Goal: Task Accomplishment & Management: Manage account settings

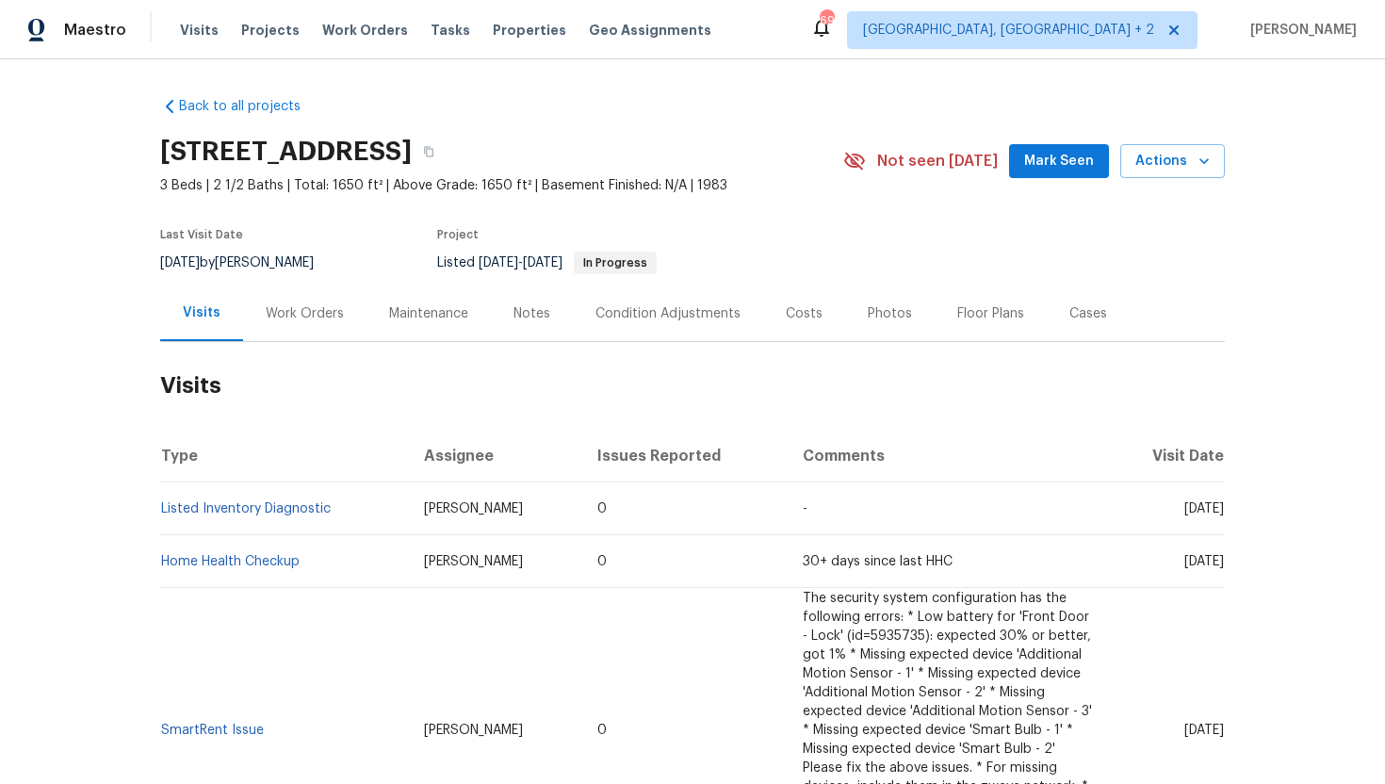
scroll to position [72, 0]
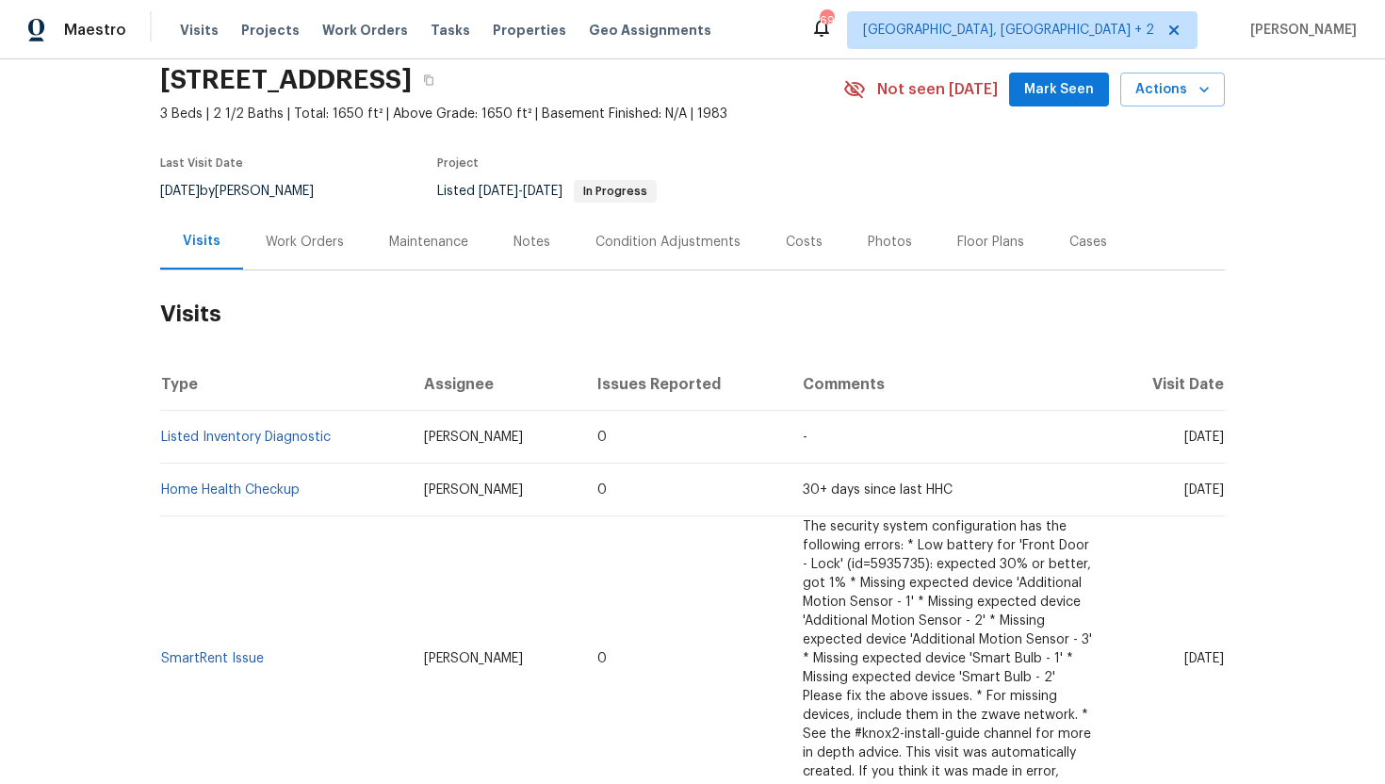
click at [1084, 238] on div "Cases" at bounding box center [1088, 242] width 38 height 19
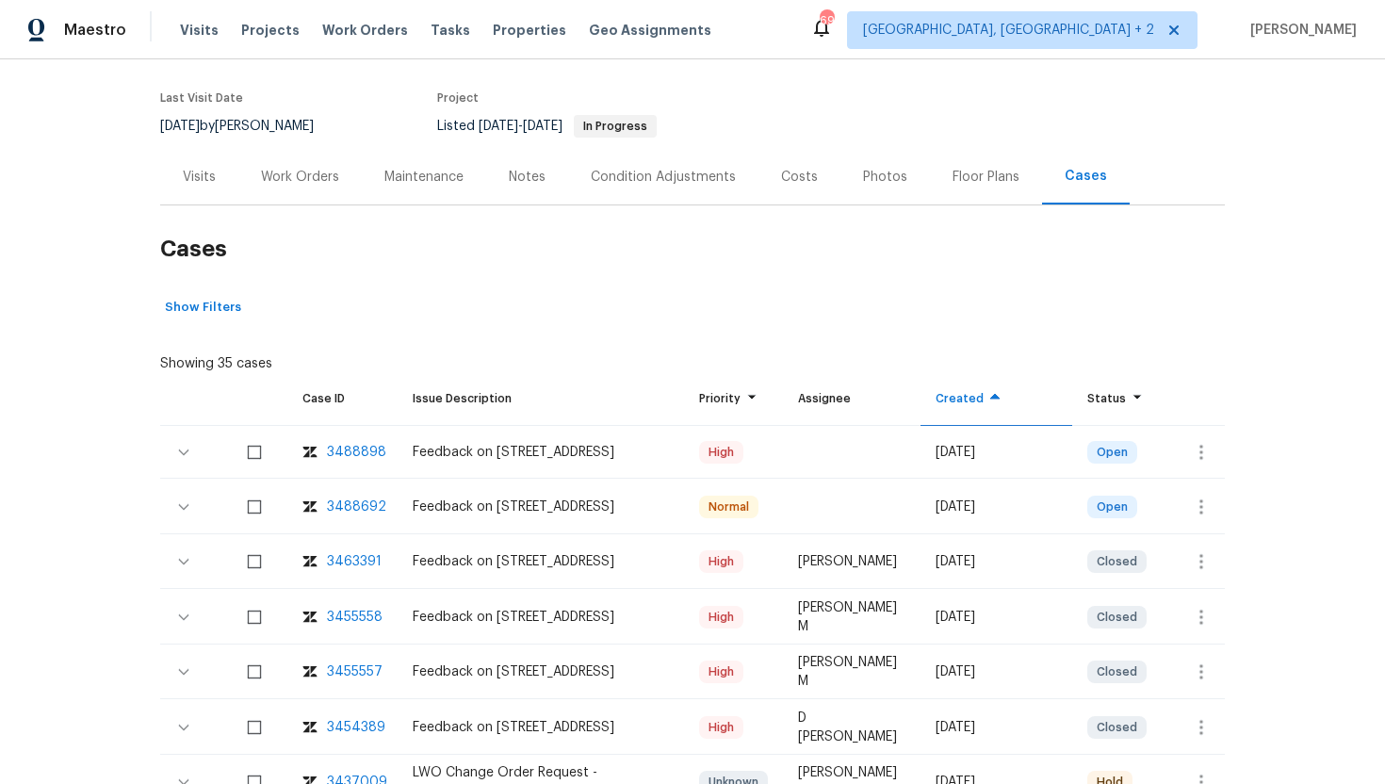
scroll to position [184, 0]
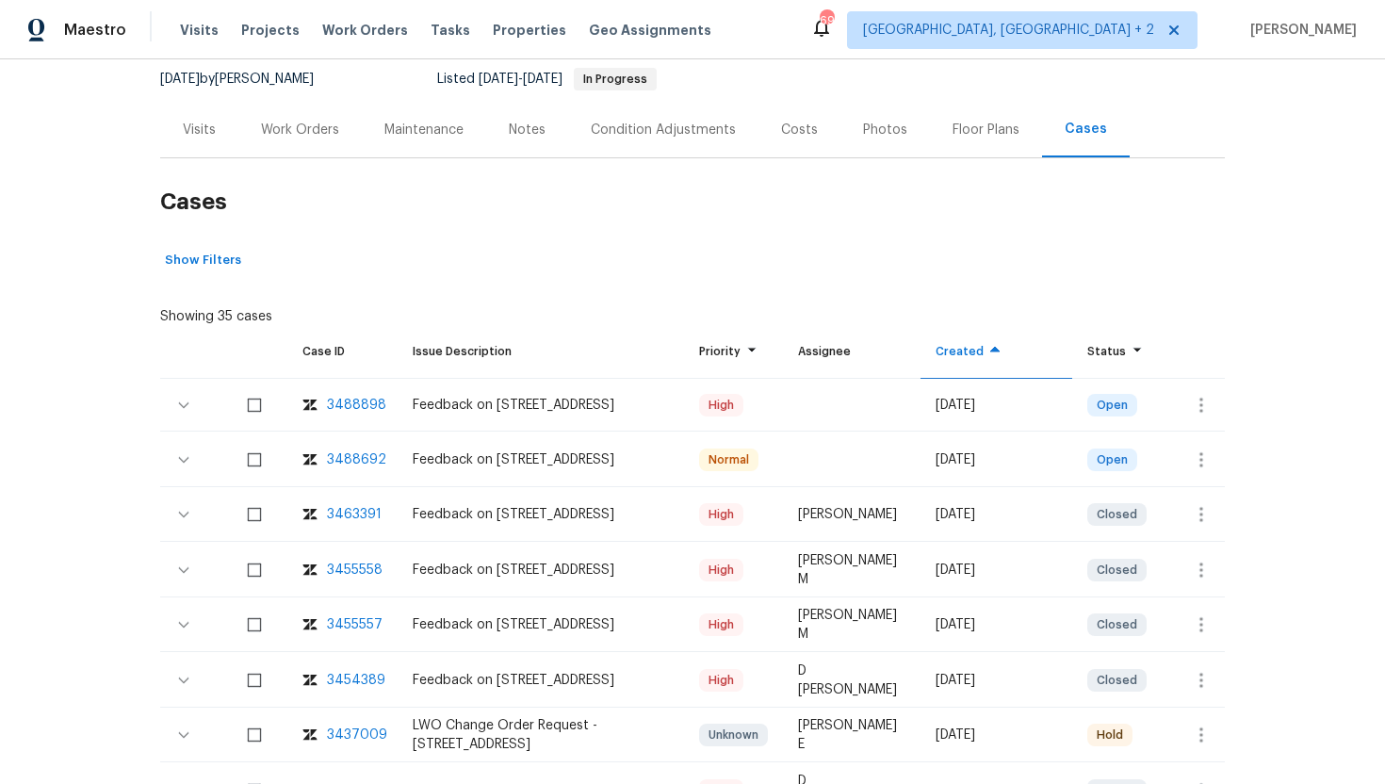
click at [200, 129] on div "Visits" at bounding box center [199, 130] width 33 height 19
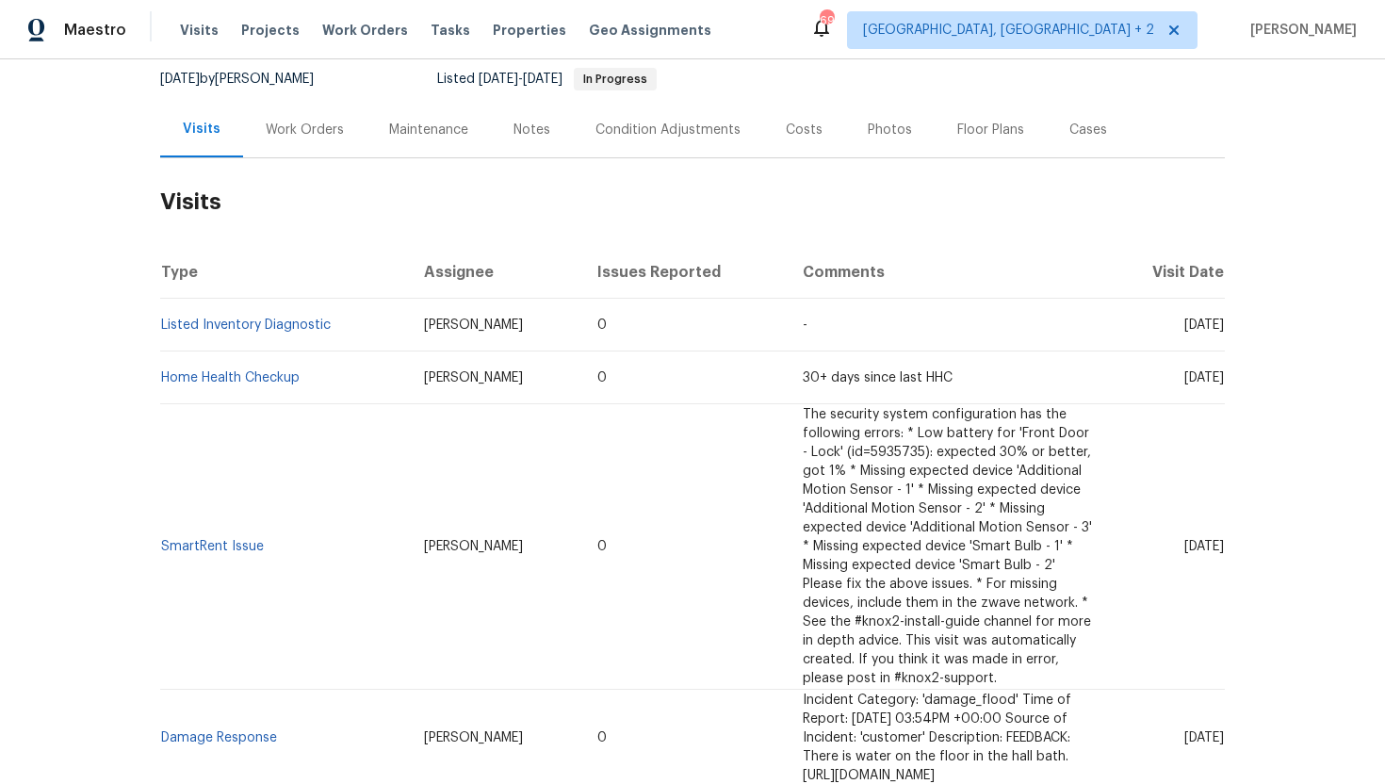
scroll to position [36, 0]
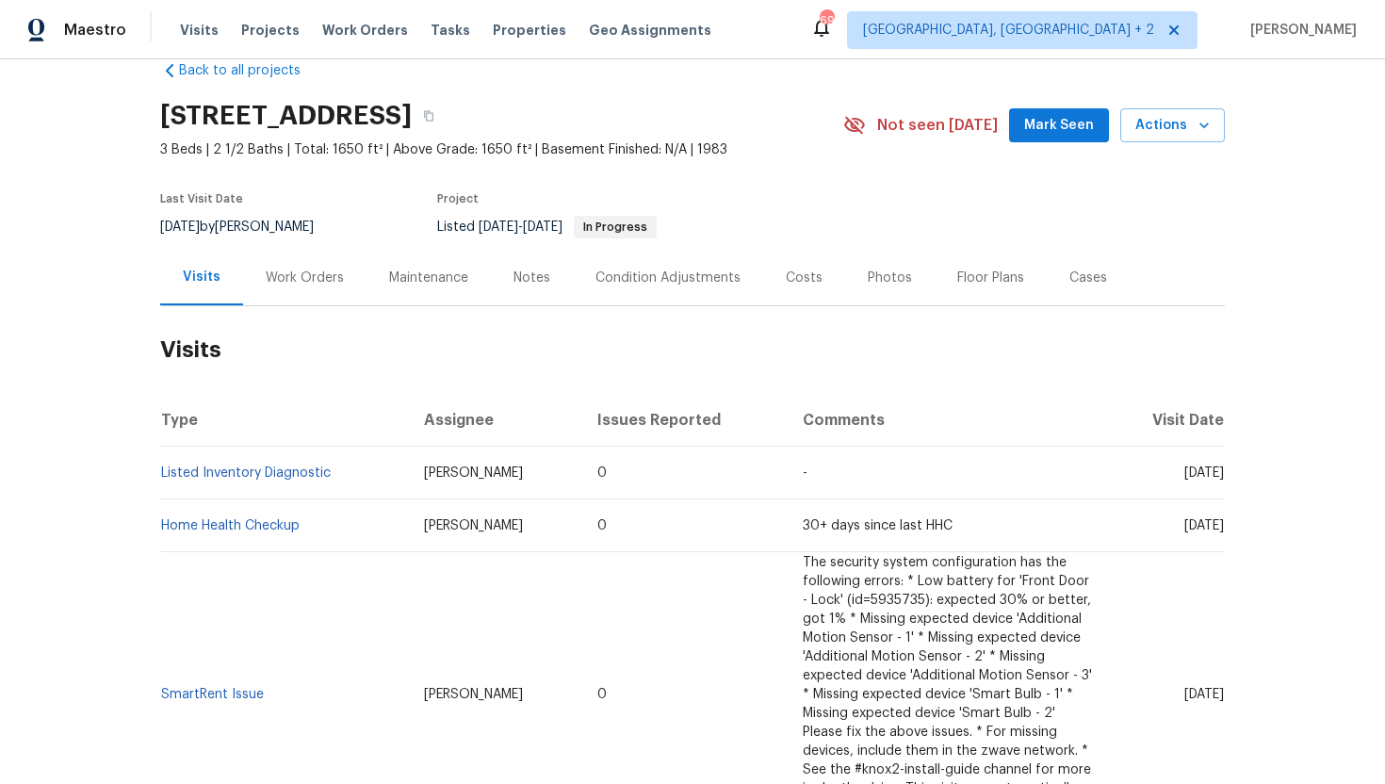
click at [1080, 283] on div "Cases" at bounding box center [1088, 278] width 38 height 19
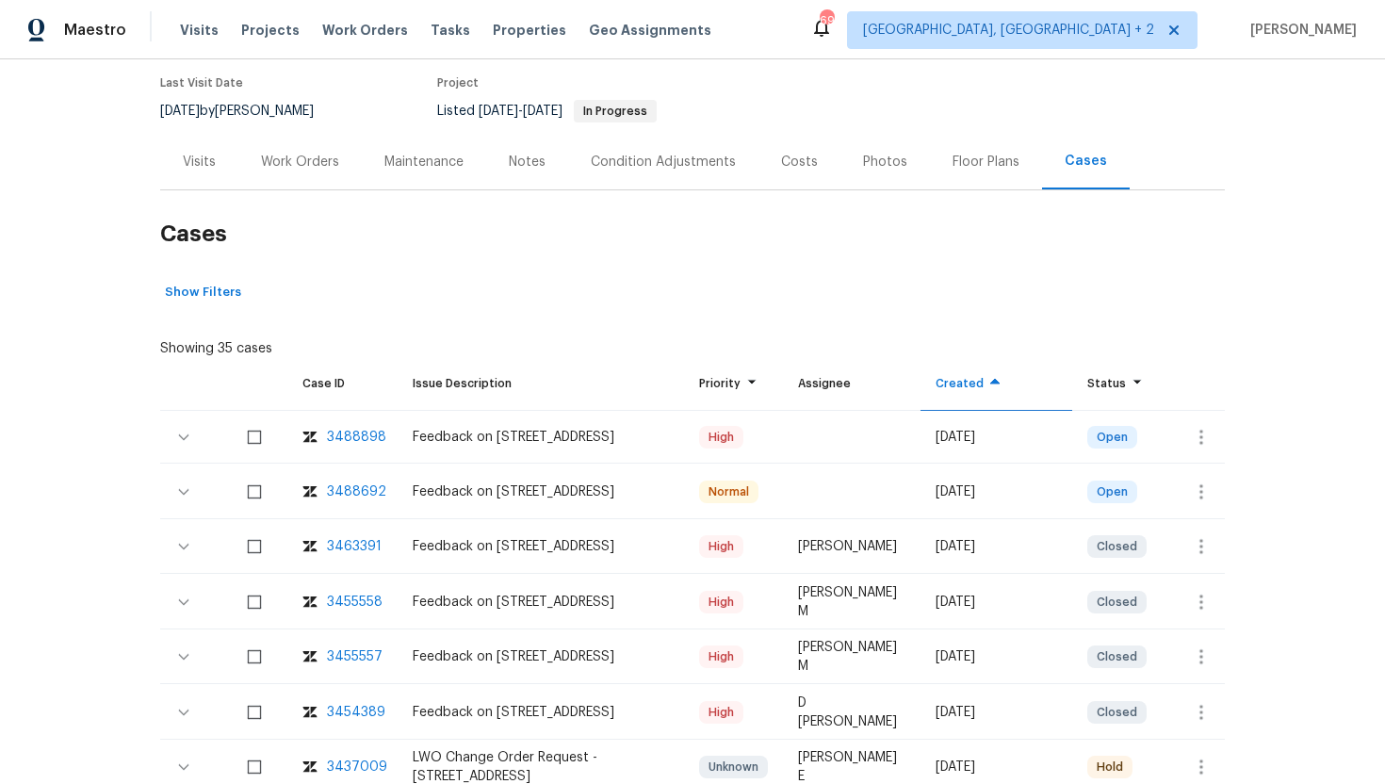
scroll to position [269, 0]
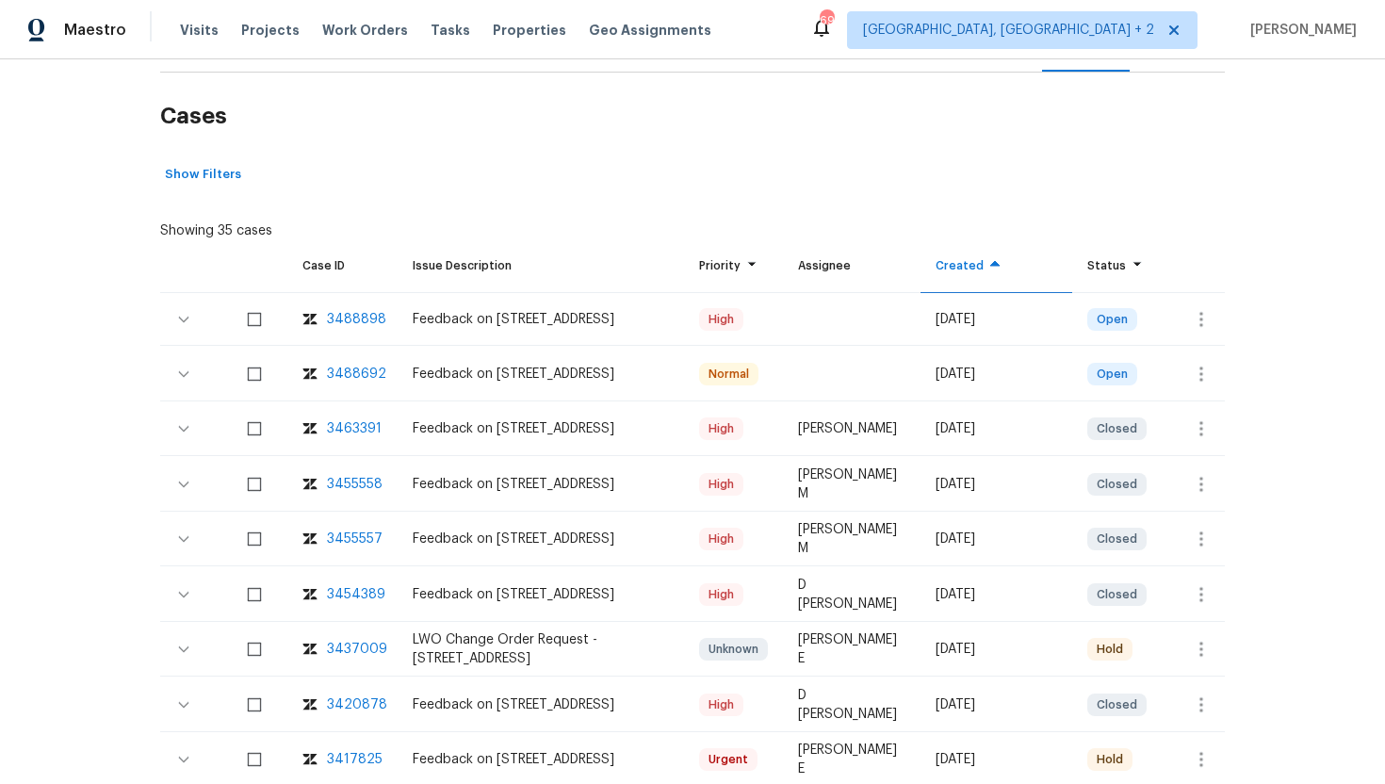
click at [348, 374] on div "3488692" at bounding box center [356, 374] width 59 height 19
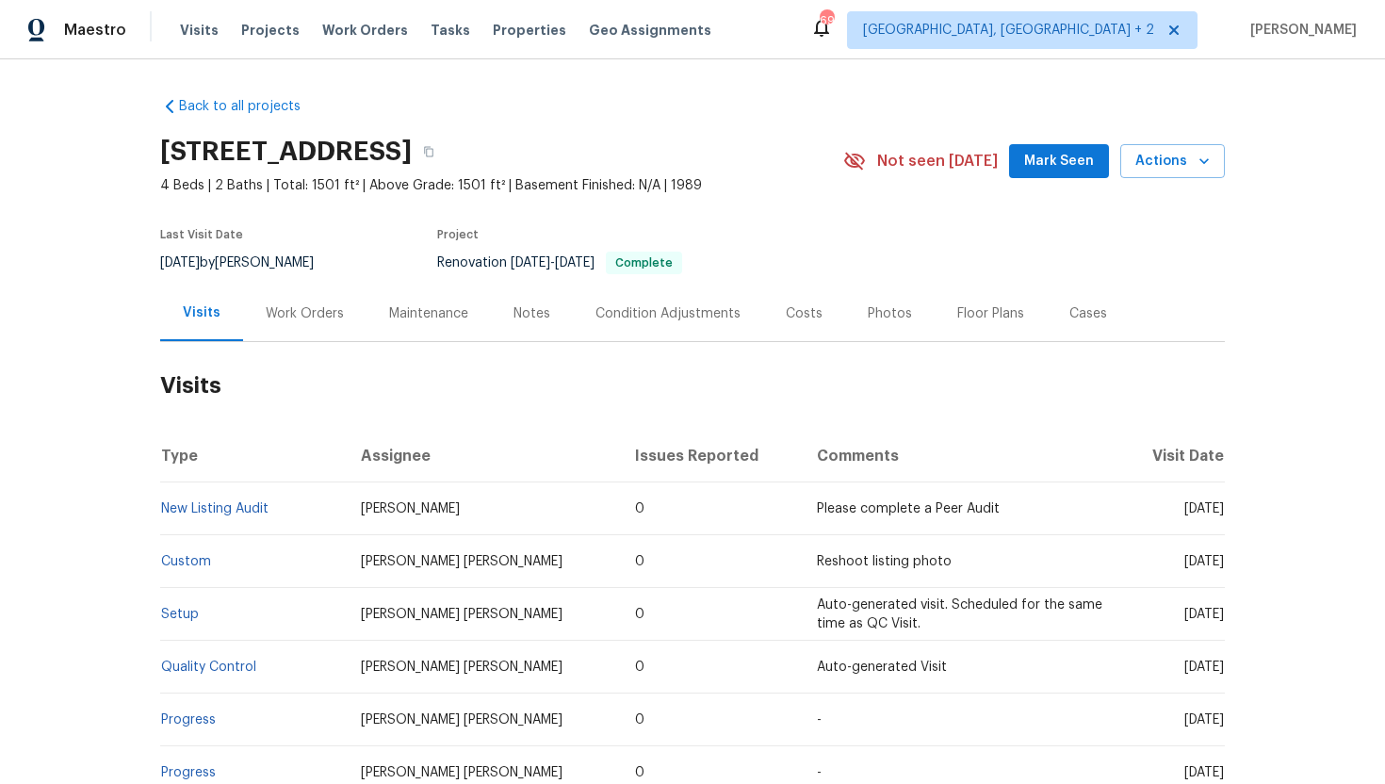
click at [1076, 319] on div "Cases" at bounding box center [1088, 313] width 38 height 19
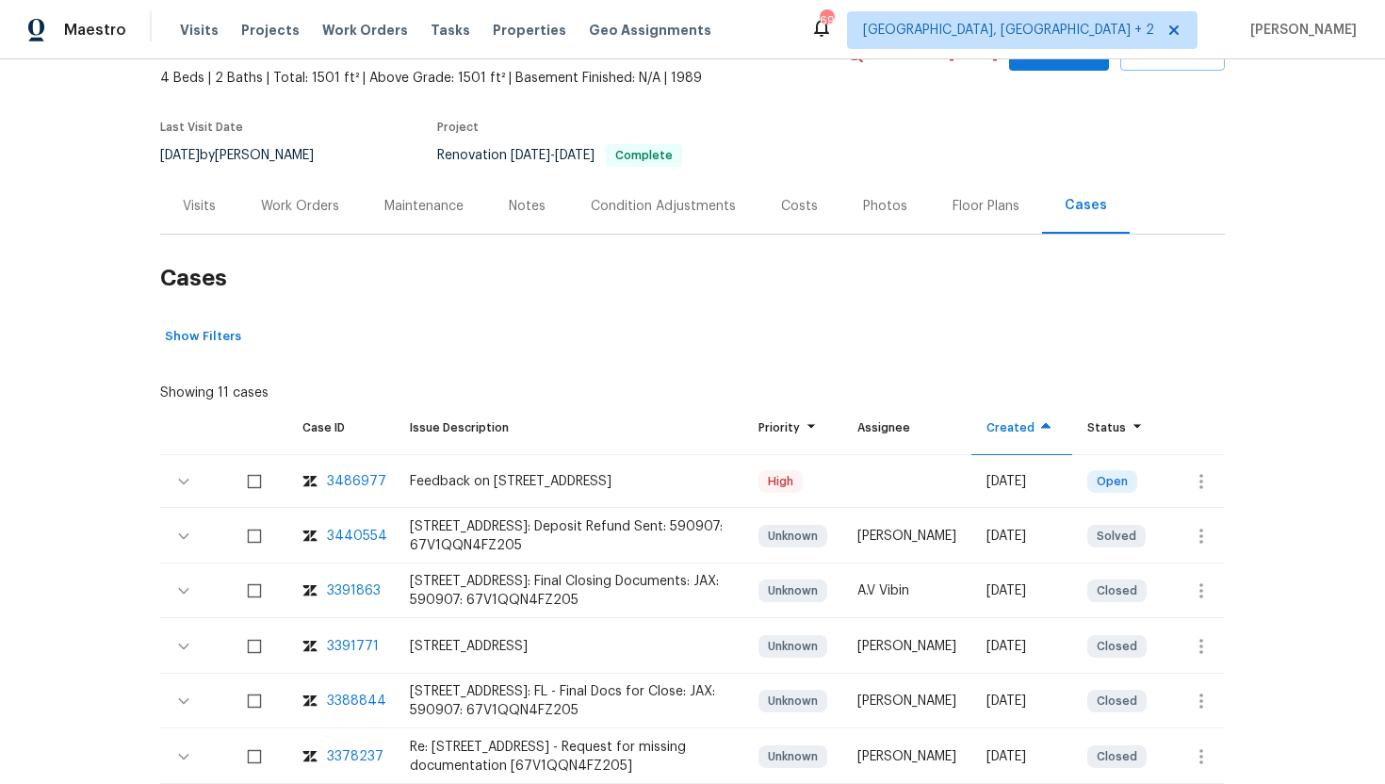
scroll to position [135, 0]
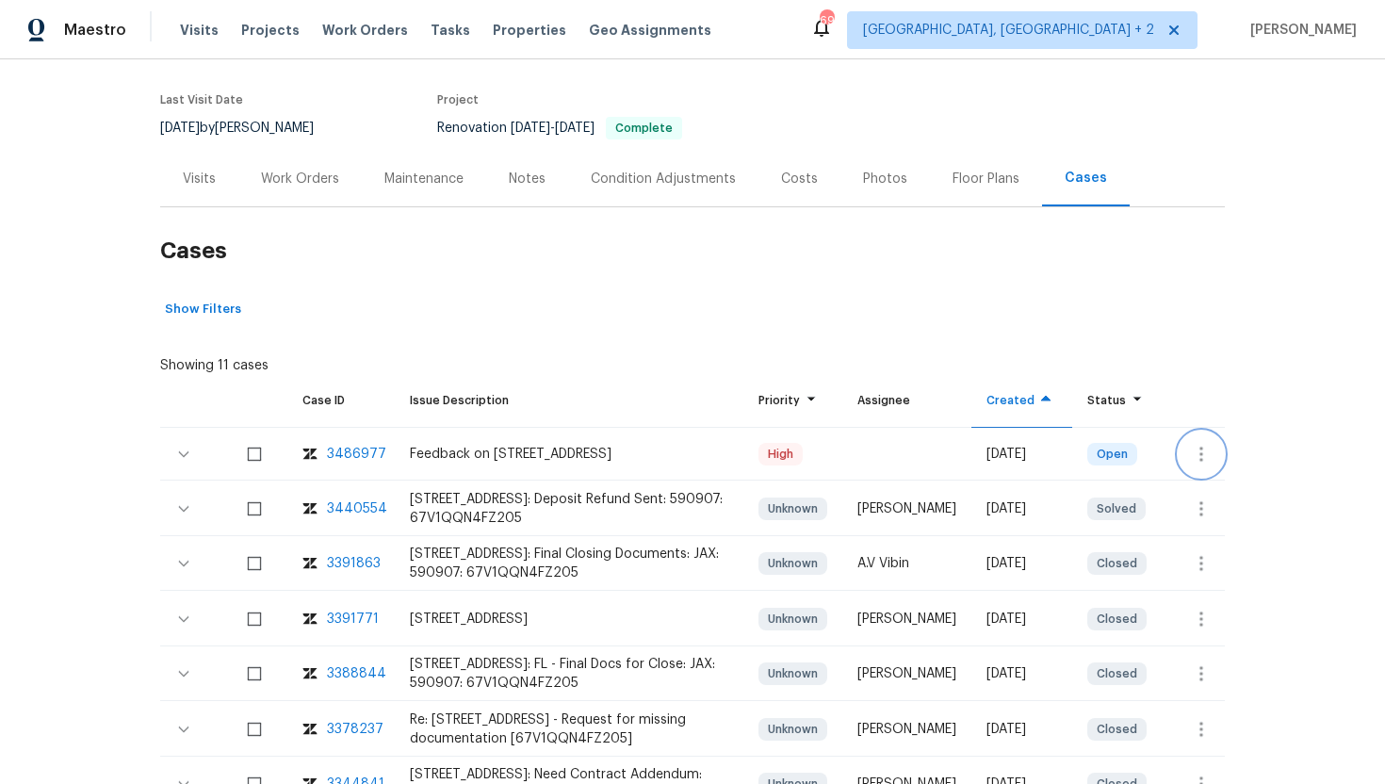
click at [1206, 455] on icon "button" at bounding box center [1201, 454] width 23 height 23
click at [1242, 455] on li "Create a visit" at bounding box center [1274, 453] width 195 height 31
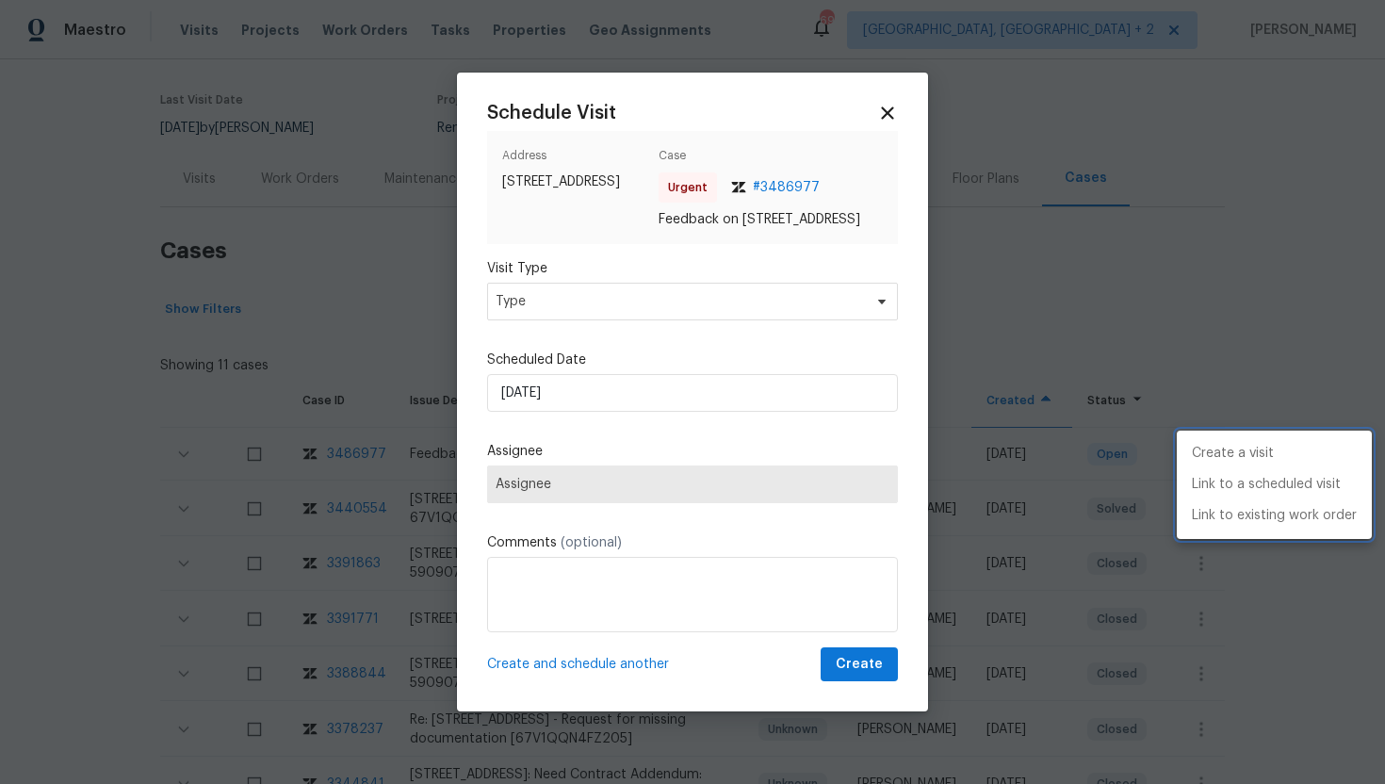
click at [574, 317] on div at bounding box center [692, 392] width 1385 height 784
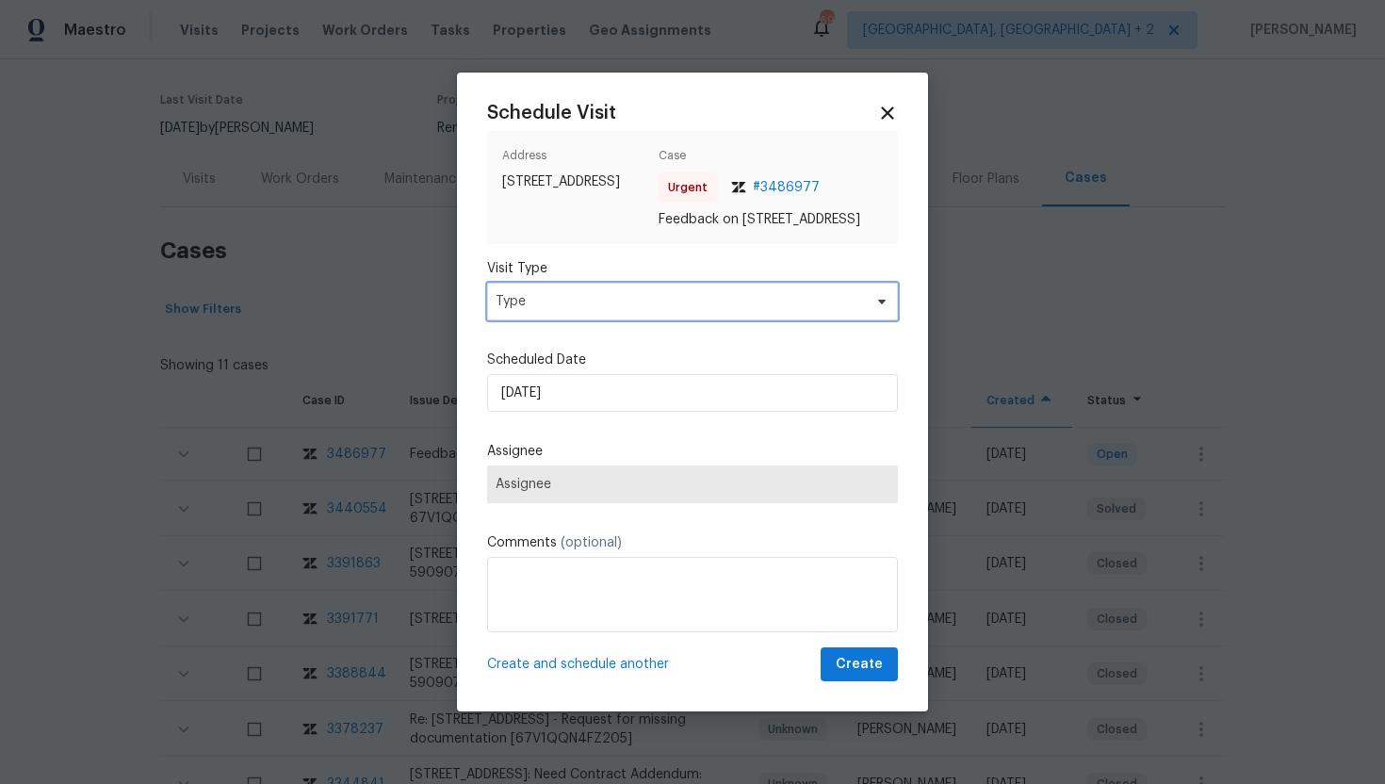
click at [574, 311] on span "Type" at bounding box center [679, 301] width 367 height 19
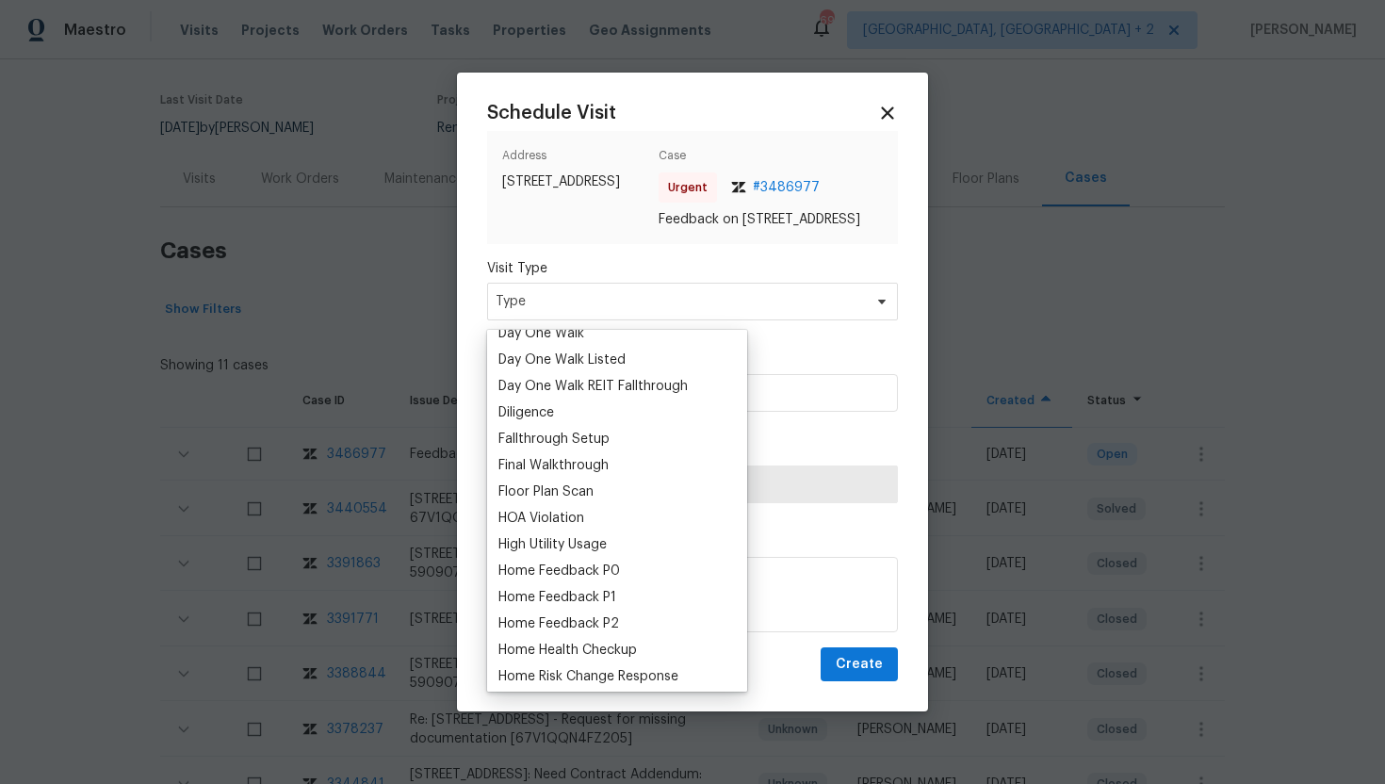
scroll to position [405, 0]
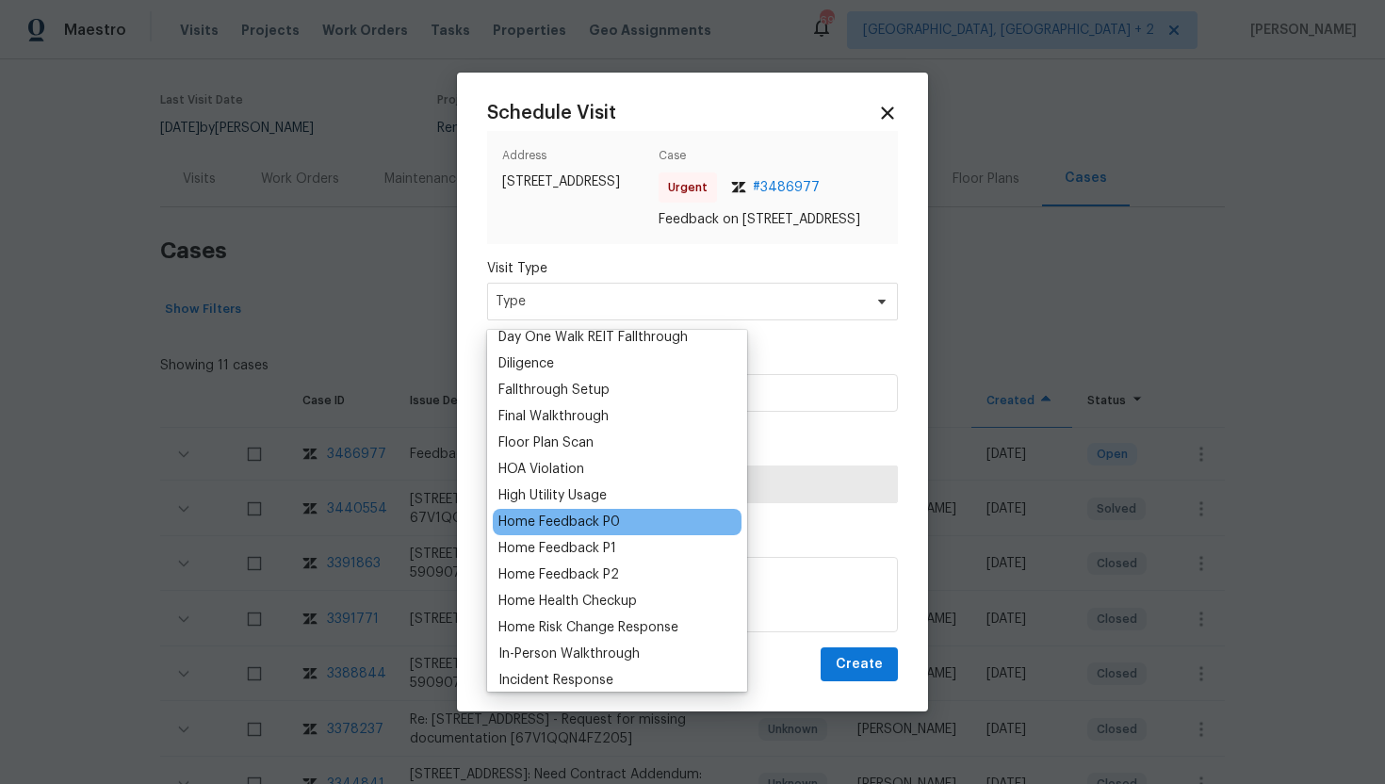
click at [592, 525] on div "Home Feedback P0" at bounding box center [559, 522] width 122 height 19
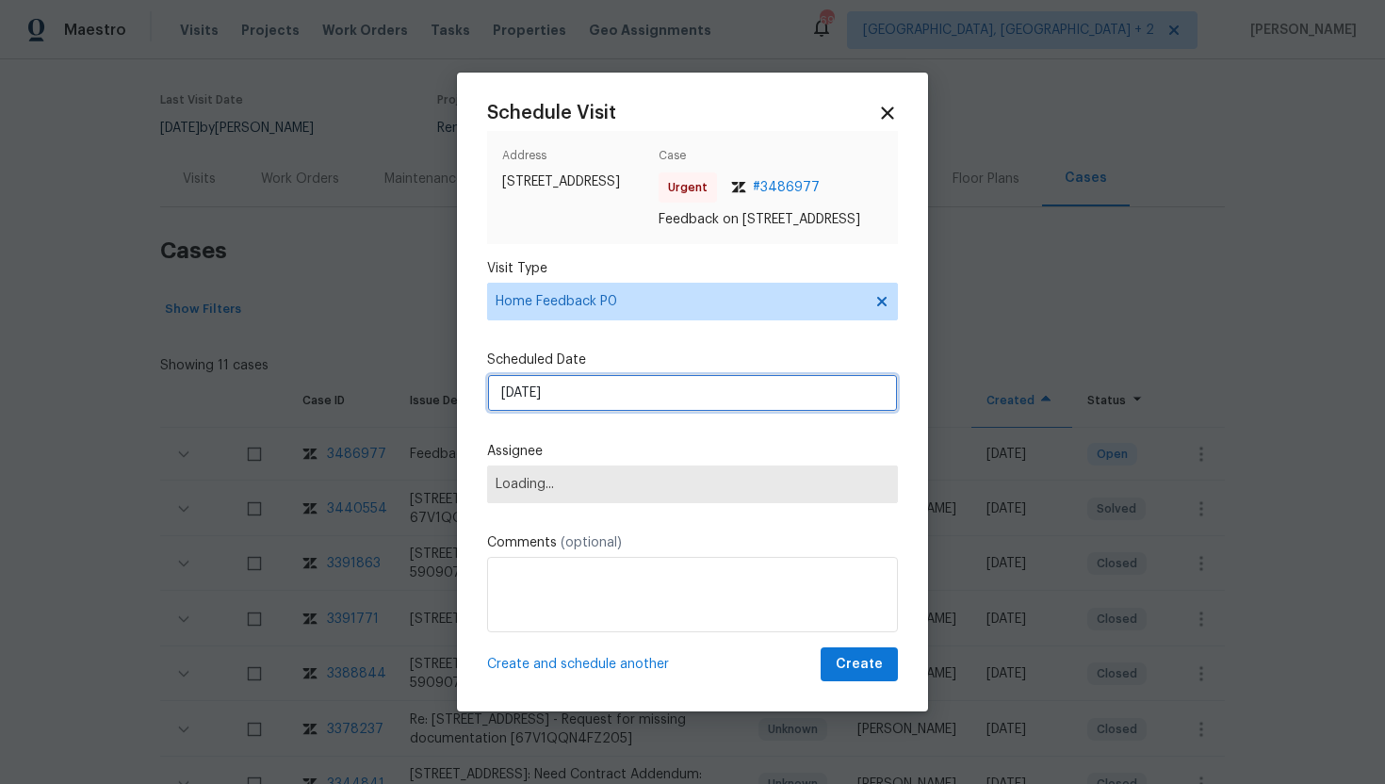
click at [596, 401] on input "9/14/2025" at bounding box center [692, 393] width 411 height 38
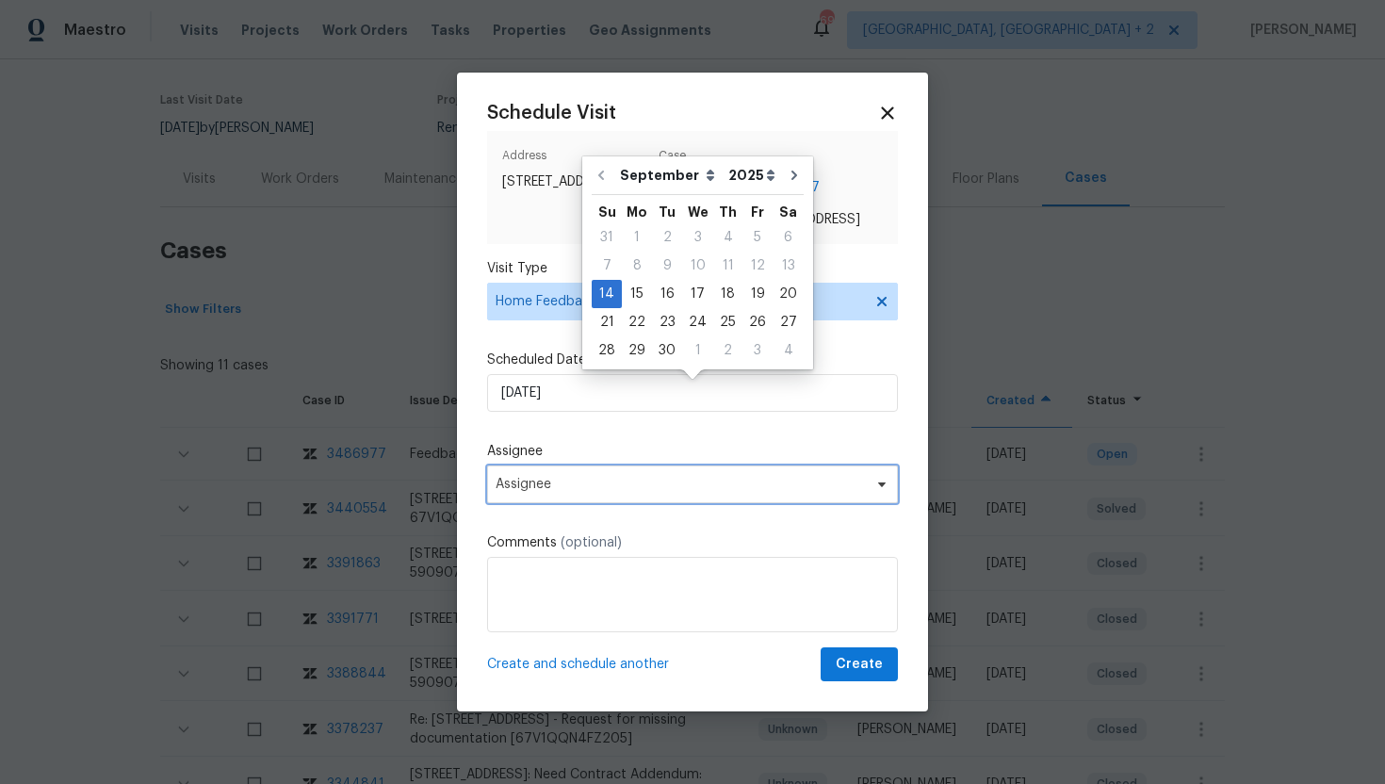
click at [583, 492] on span "Assignee" at bounding box center [680, 484] width 369 height 15
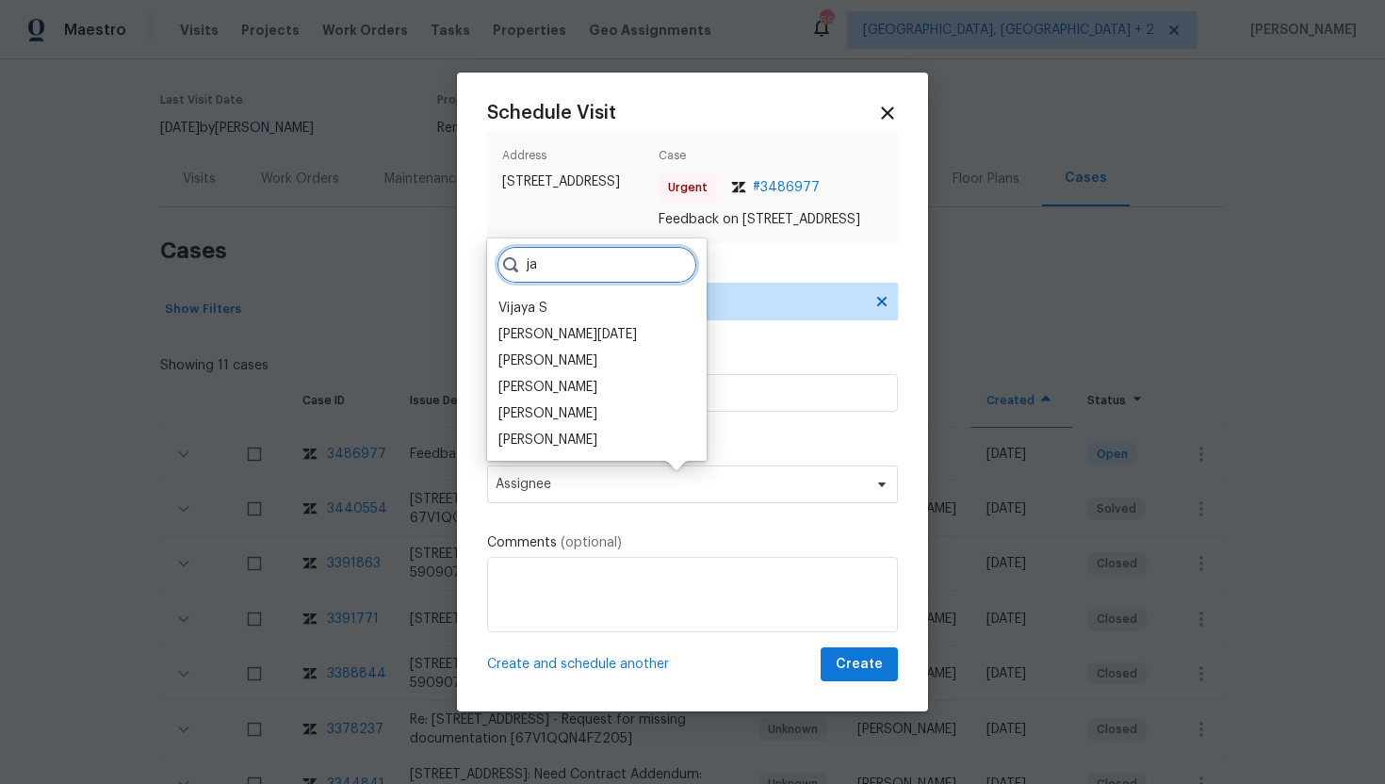
type input "j"
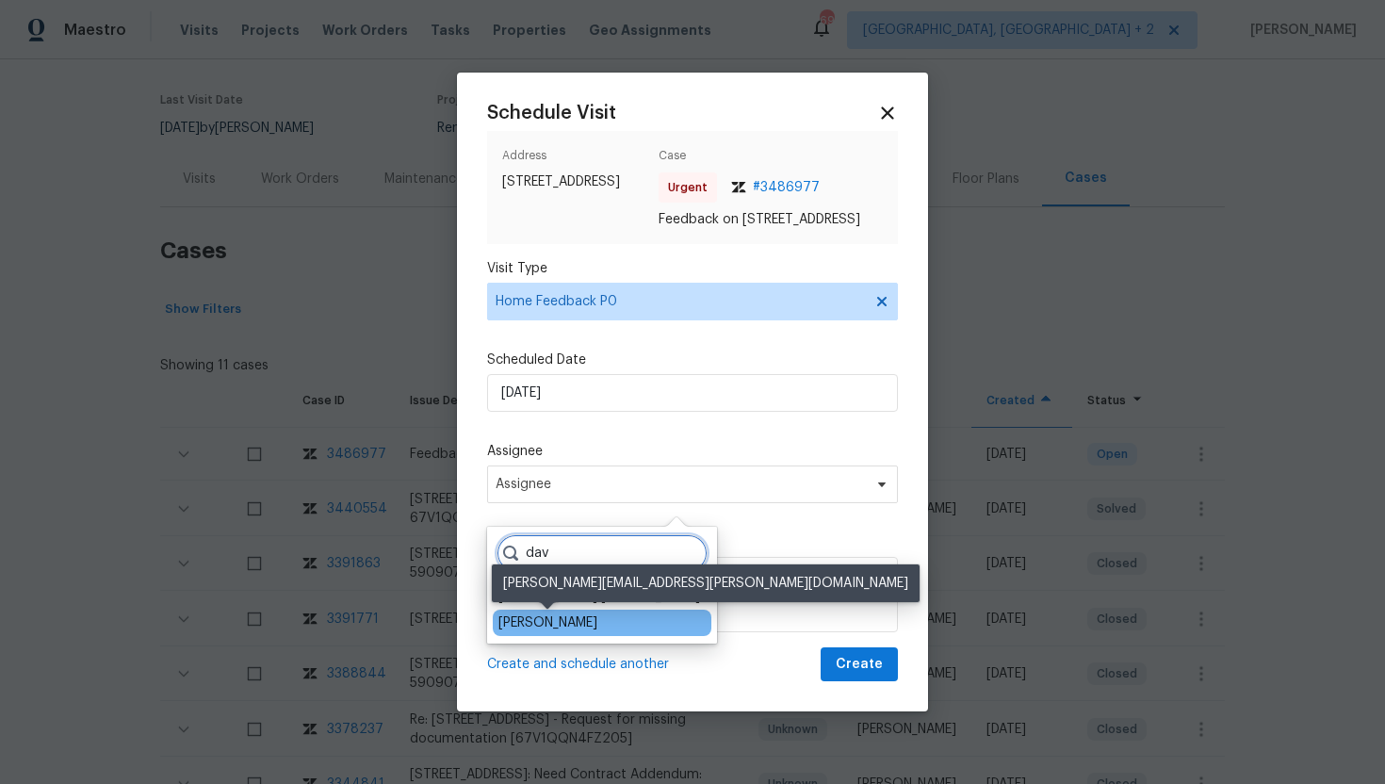
type input "dav"
click at [560, 623] on div "David Dickinson" at bounding box center [547, 622] width 99 height 19
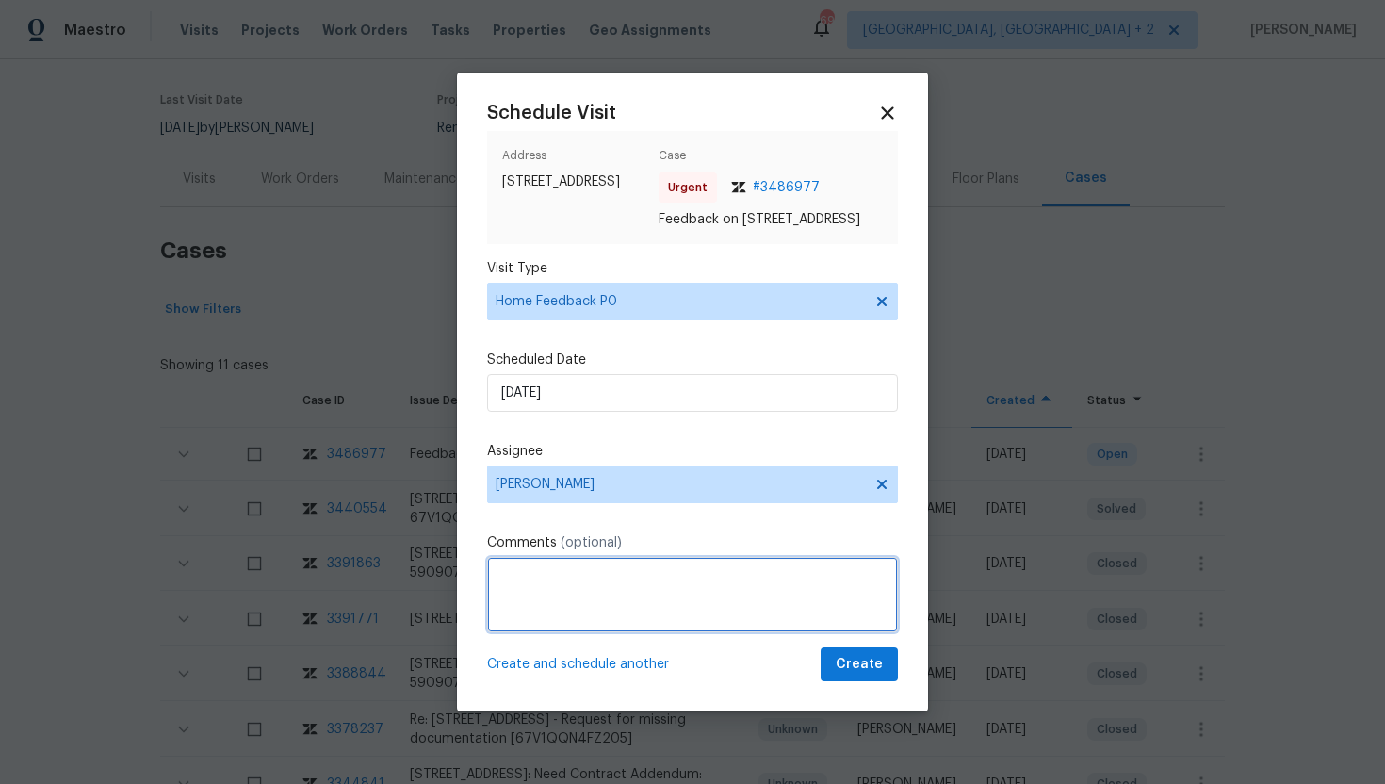
click at [563, 610] on textarea at bounding box center [692, 594] width 411 height 75
click at [570, 588] on textarea "To enrich screen reader interactions, please activate Accessibility in Grammarl…" at bounding box center [692, 594] width 411 height 75
paste textarea "Feedback Message: To name the ones we saw and experienced include the chemical …"
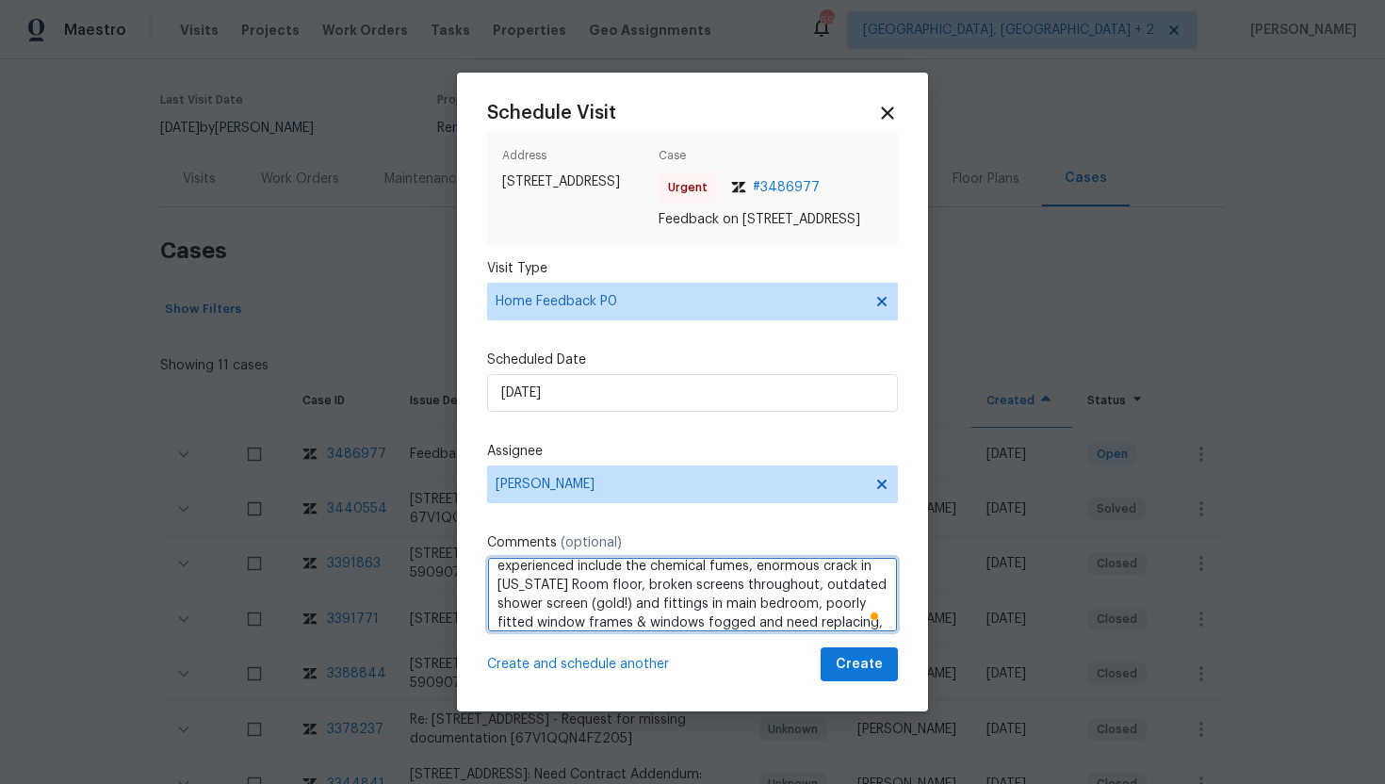
scroll to position [0, 0]
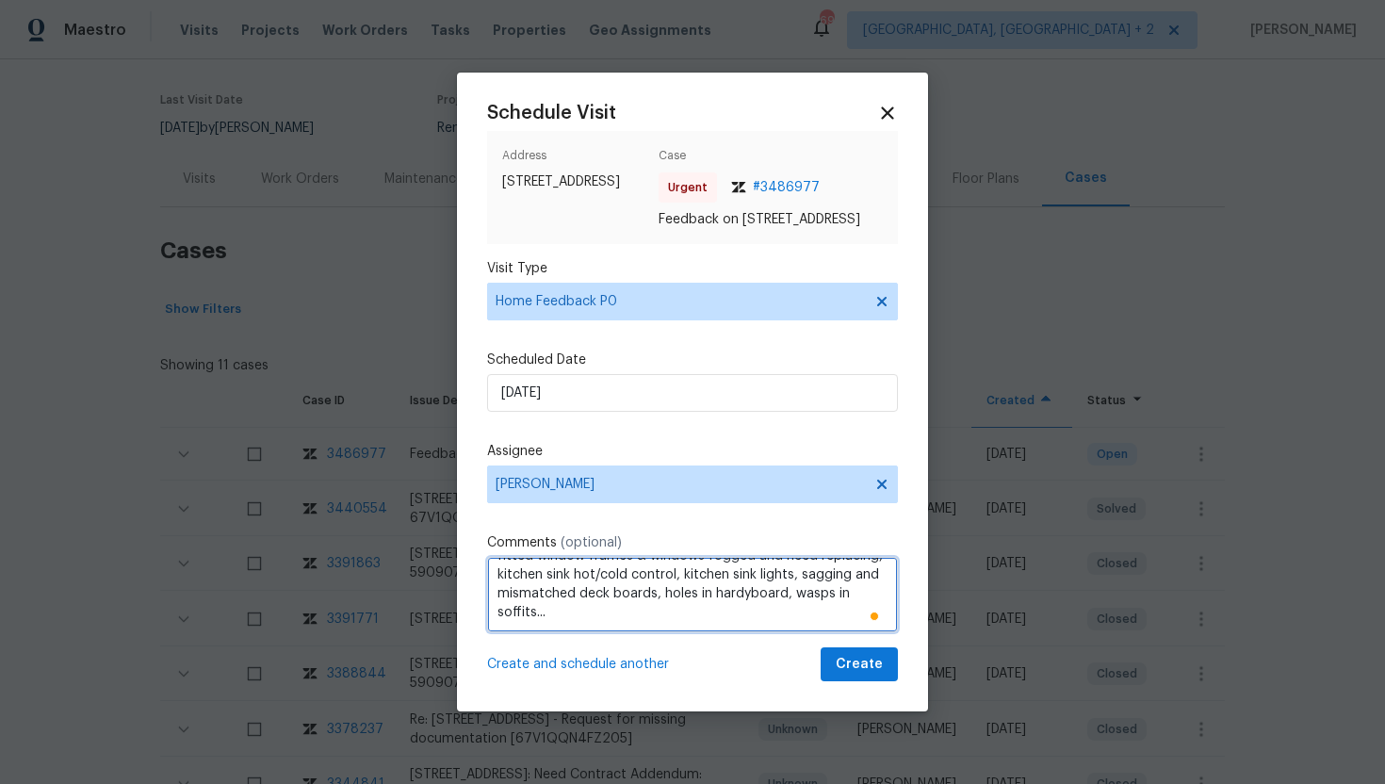
type textarea "Feedback Message: To name the ones we saw and experienced include the chemical …"
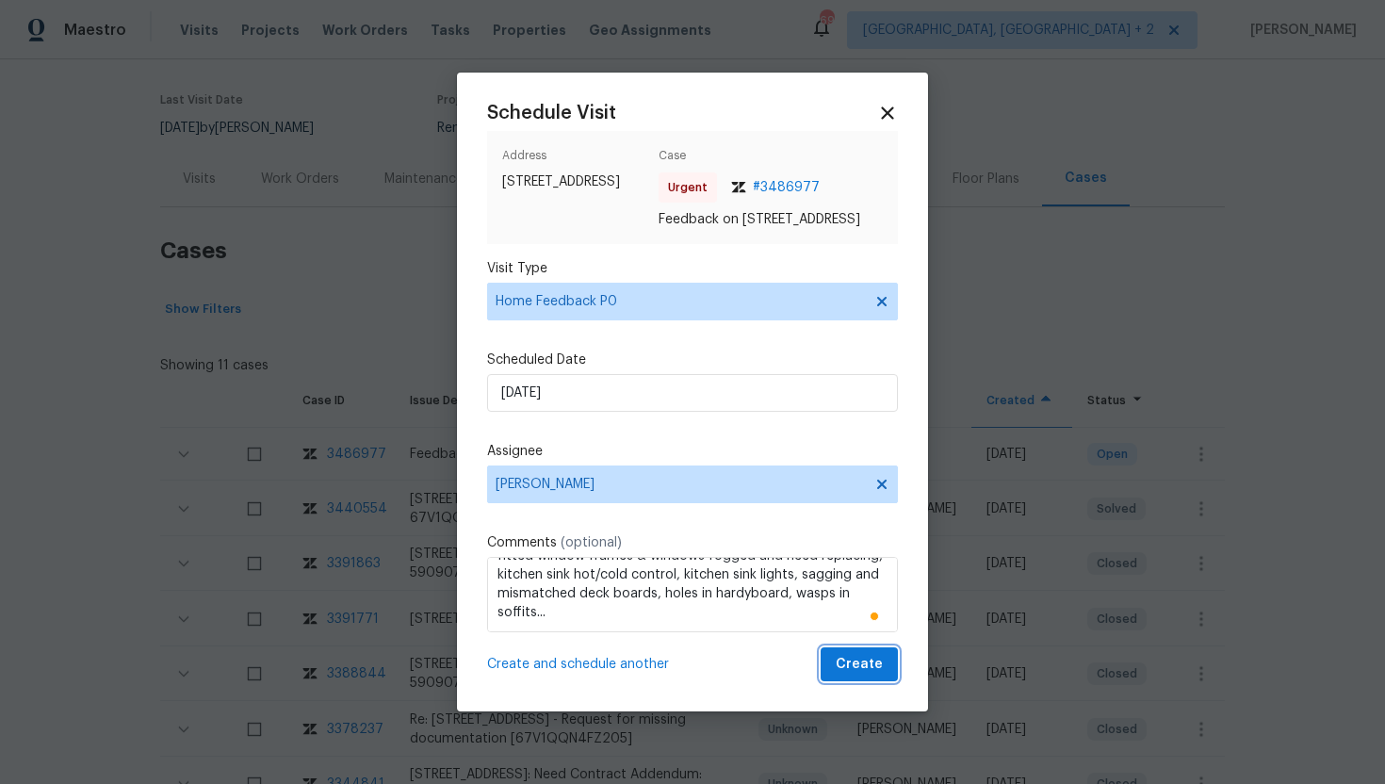
click at [851, 676] on span "Create" at bounding box center [859, 665] width 47 height 24
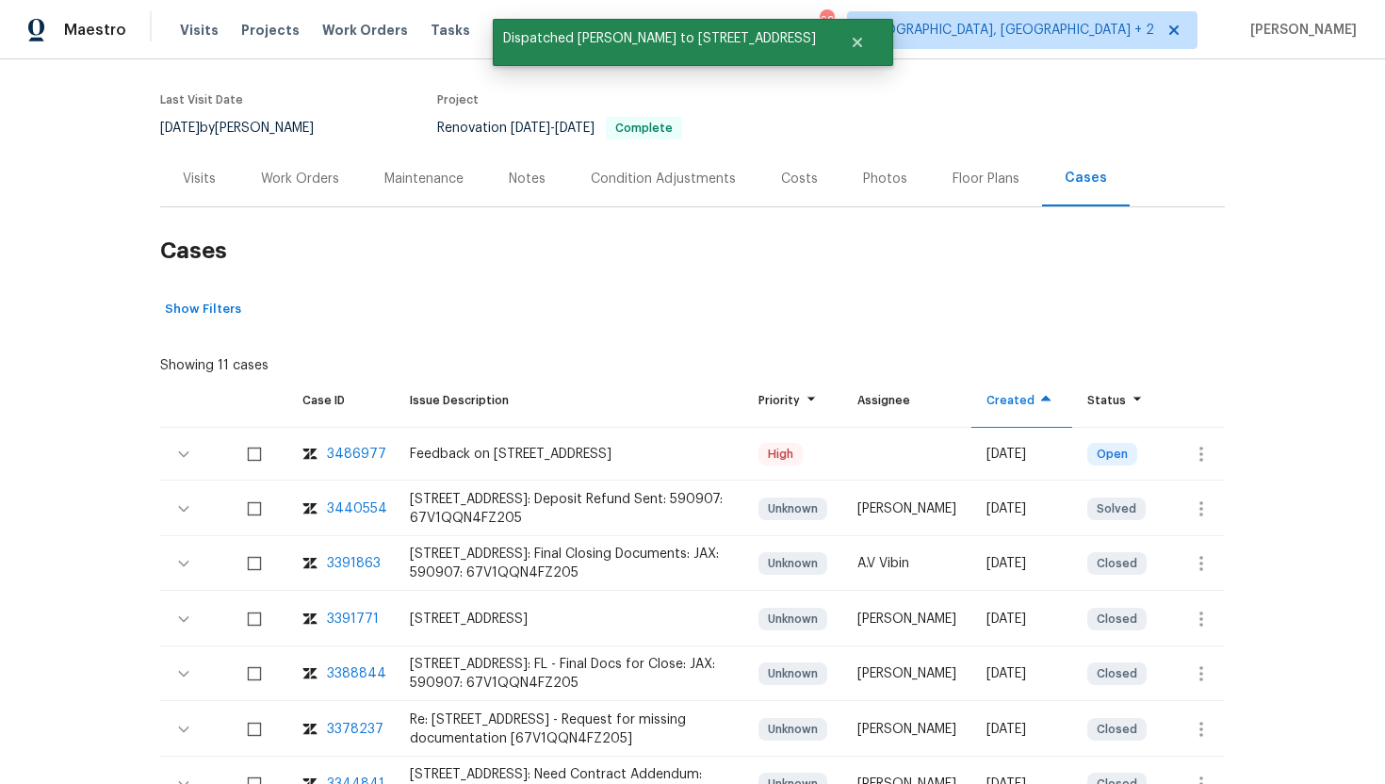
click at [201, 184] on div "Visits" at bounding box center [199, 179] width 33 height 19
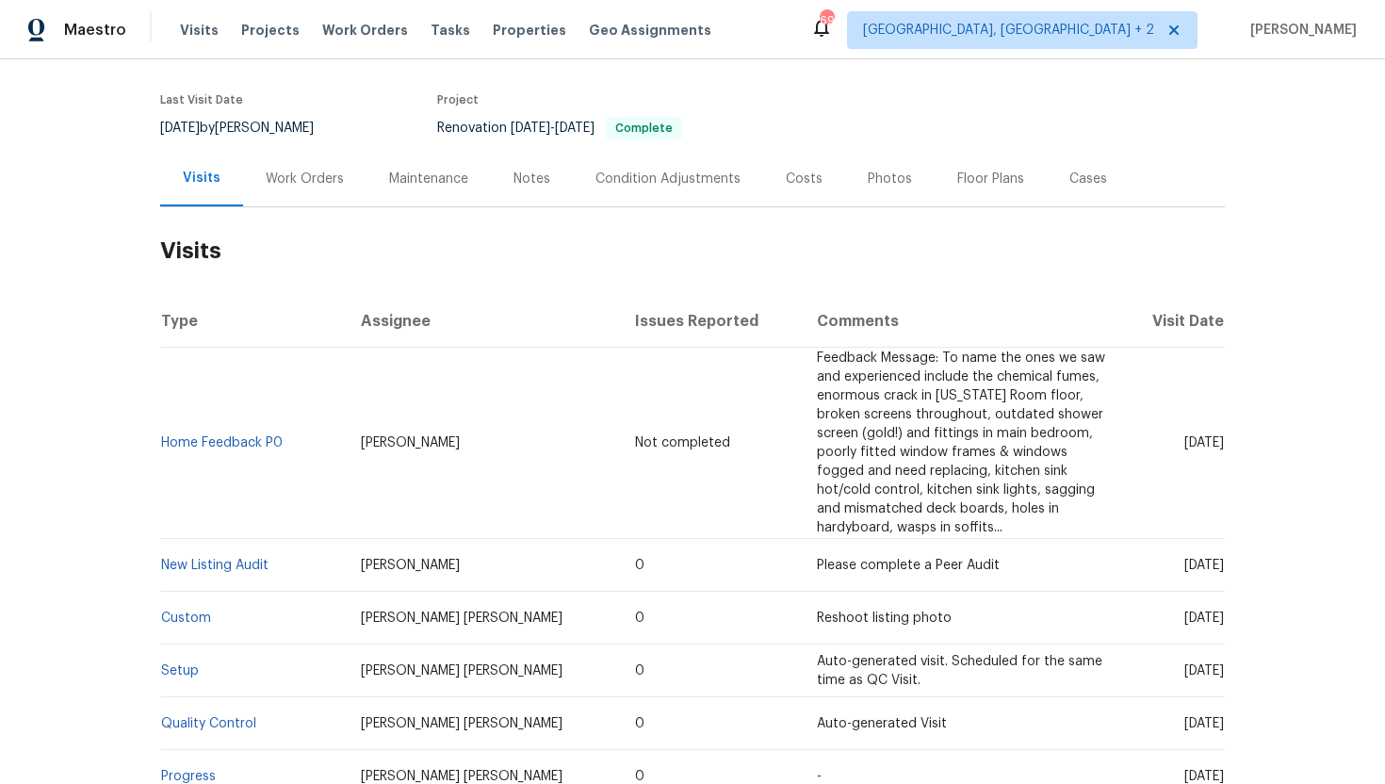
drag, startPoint x: 496, startPoint y: 448, endPoint x: 355, endPoint y: 448, distance: 140.4
click at [355, 448] on tr "Home Feedback P0 David Dickinson Not completed Feedback Message: To name the on…" at bounding box center [692, 443] width 1065 height 191
copy tr "David Dickinson"
drag, startPoint x: 1155, startPoint y: 566, endPoint x: 1215, endPoint y: 567, distance: 60.3
click at [1215, 567] on span "Thu, Sep 11 2025" at bounding box center [1204, 565] width 40 height 13
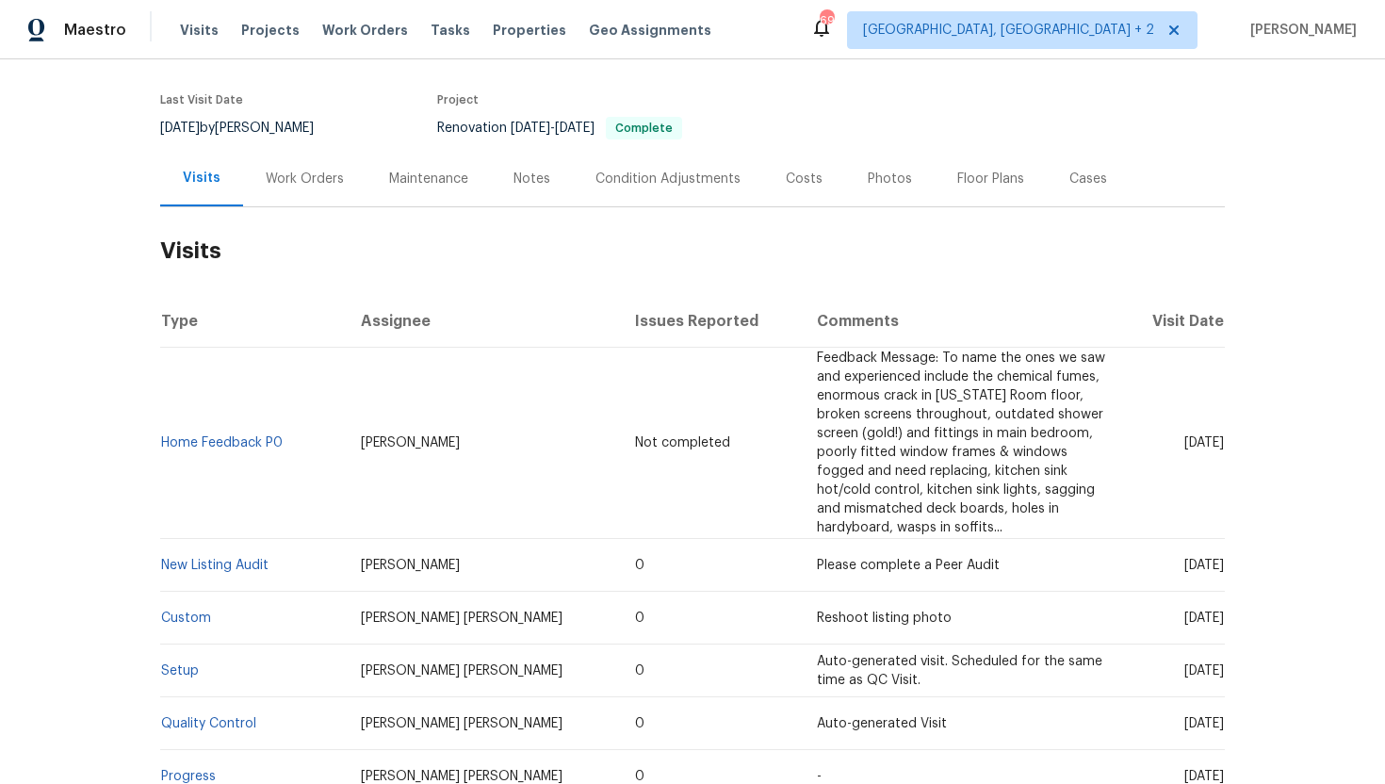
click at [1210, 582] on td "Thu, Sep 11 2025" at bounding box center [1173, 565] width 104 height 53
drag, startPoint x: 1150, startPoint y: 567, endPoint x: 1224, endPoint y: 572, distance: 73.6
click at [1224, 572] on td "Thu, Sep 11 2025" at bounding box center [1173, 565] width 104 height 53
copy span "Sep 11 2025"
click at [240, 566] on link "New Listing Audit" at bounding box center [214, 565] width 107 height 13
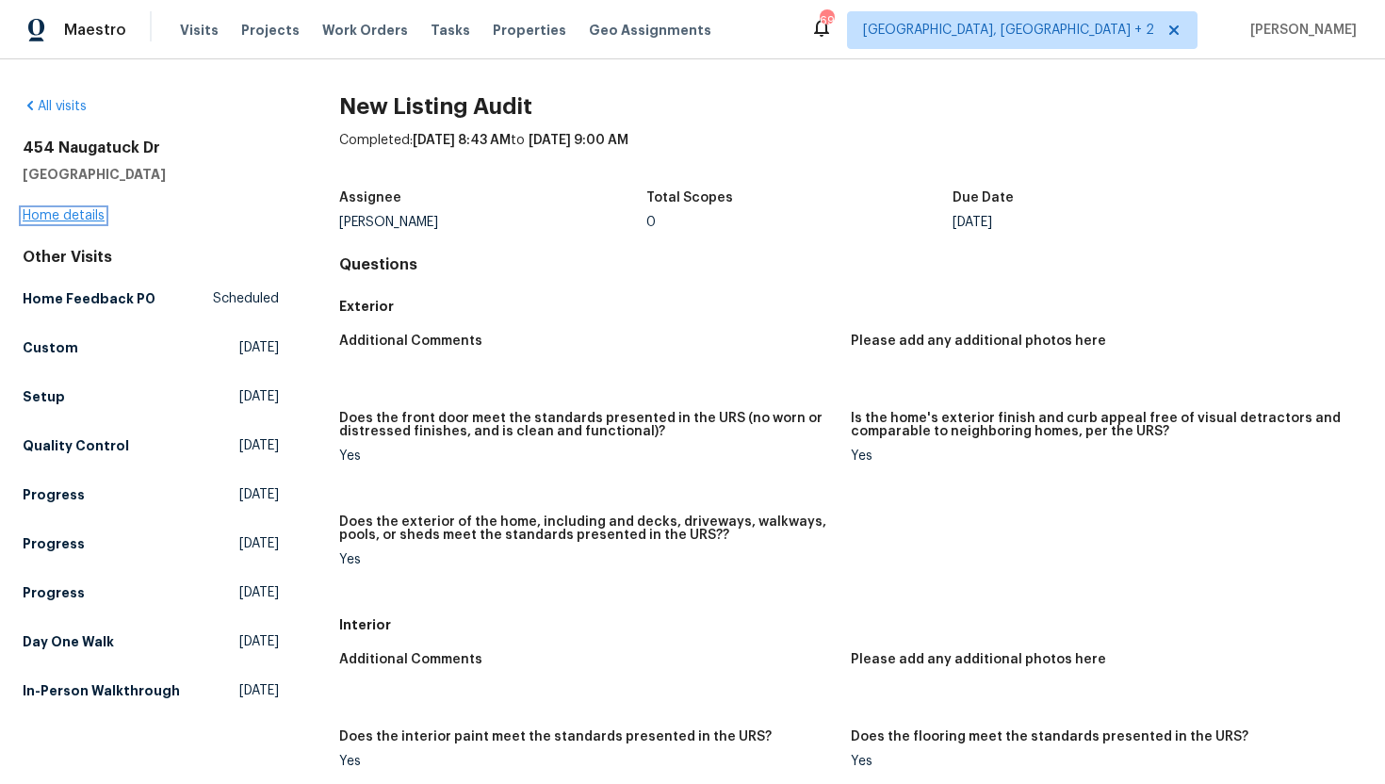
click at [89, 220] on link "Home details" at bounding box center [64, 215] width 82 height 13
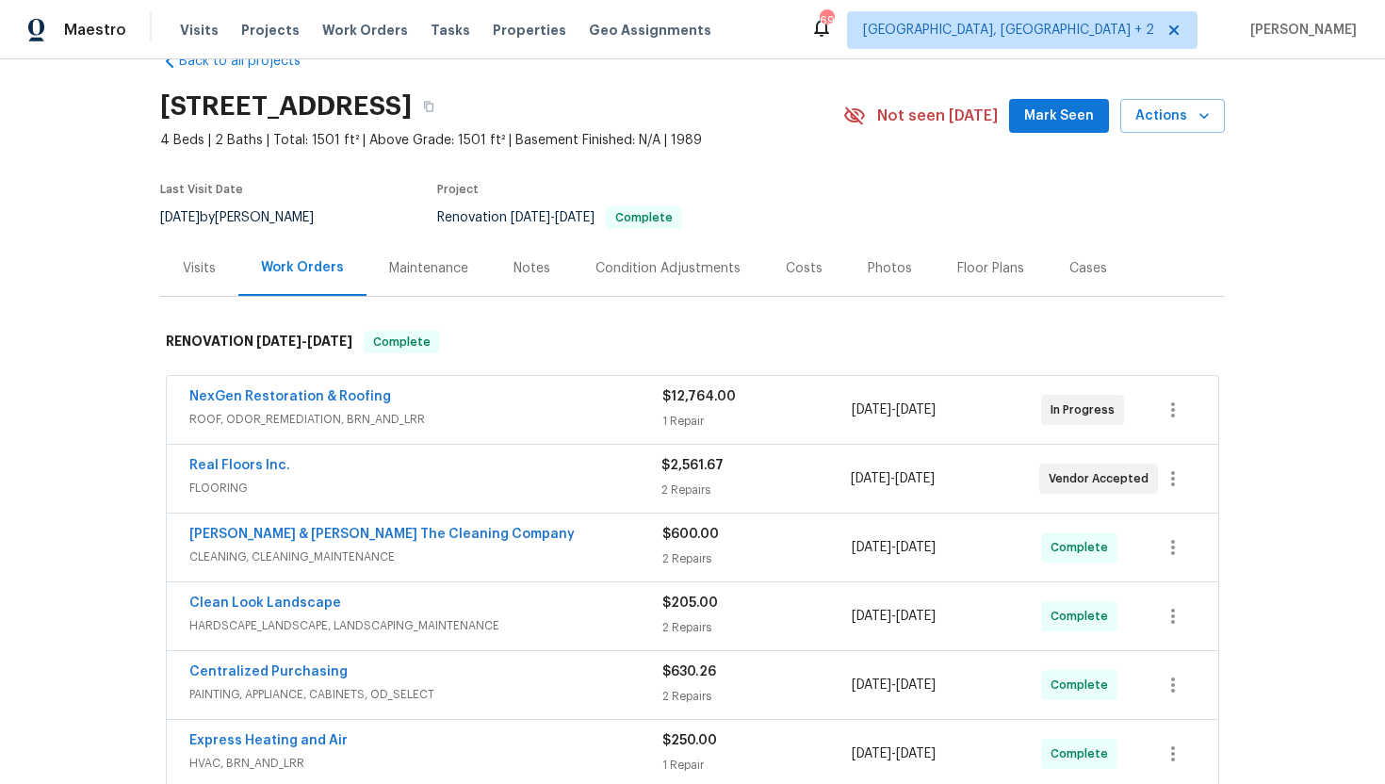
scroll to position [111, 0]
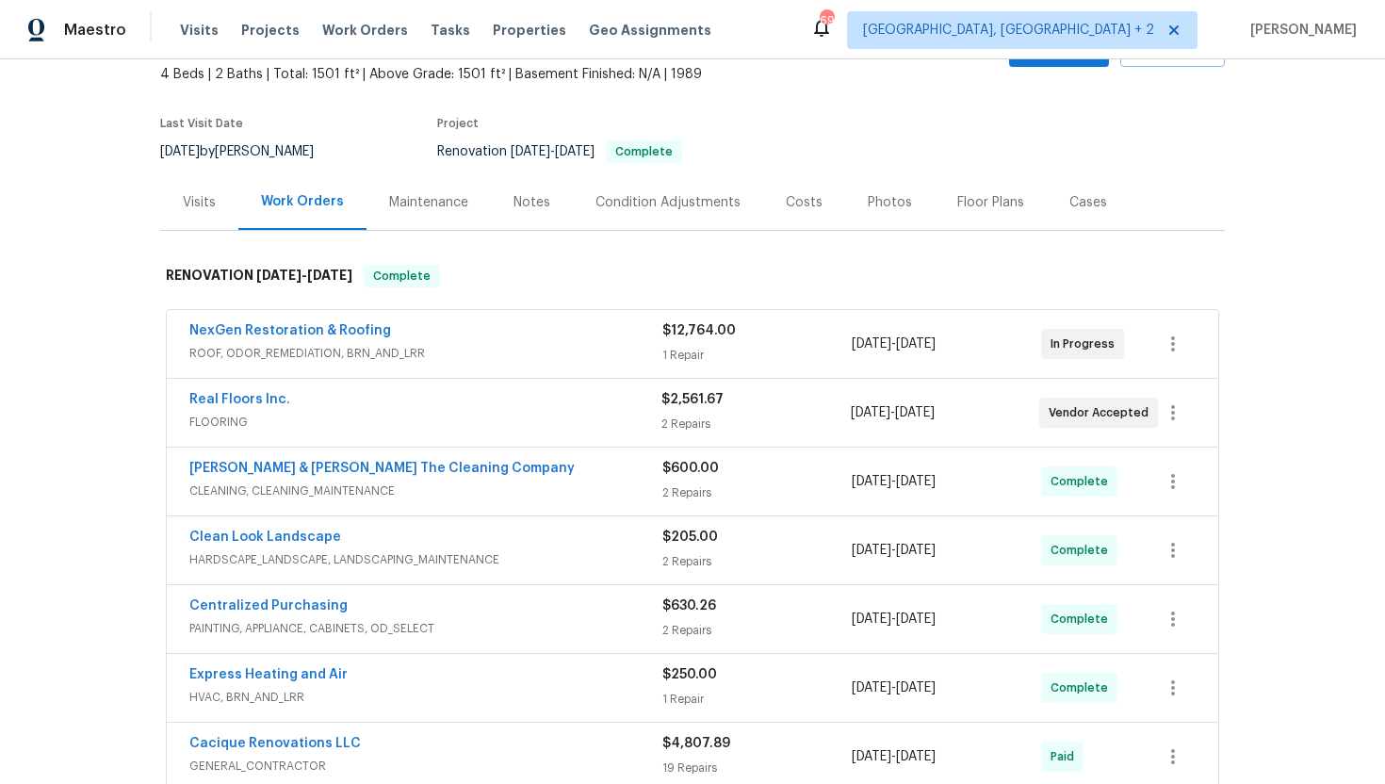
click at [500, 404] on div "Real Floors Inc." at bounding box center [425, 401] width 472 height 23
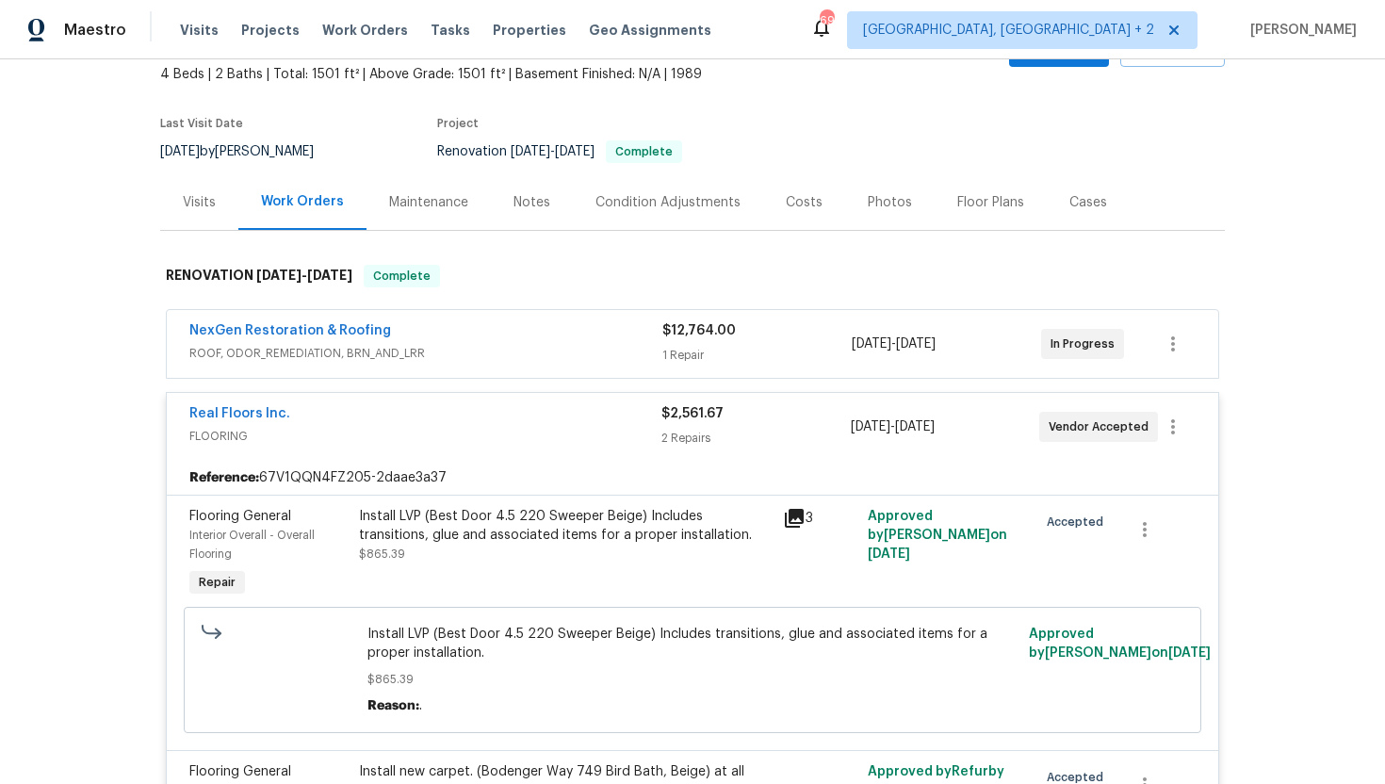
click at [491, 361] on span "ROOF, ODOR_REMEDIATION, BRN_AND_LRR" at bounding box center [425, 353] width 473 height 19
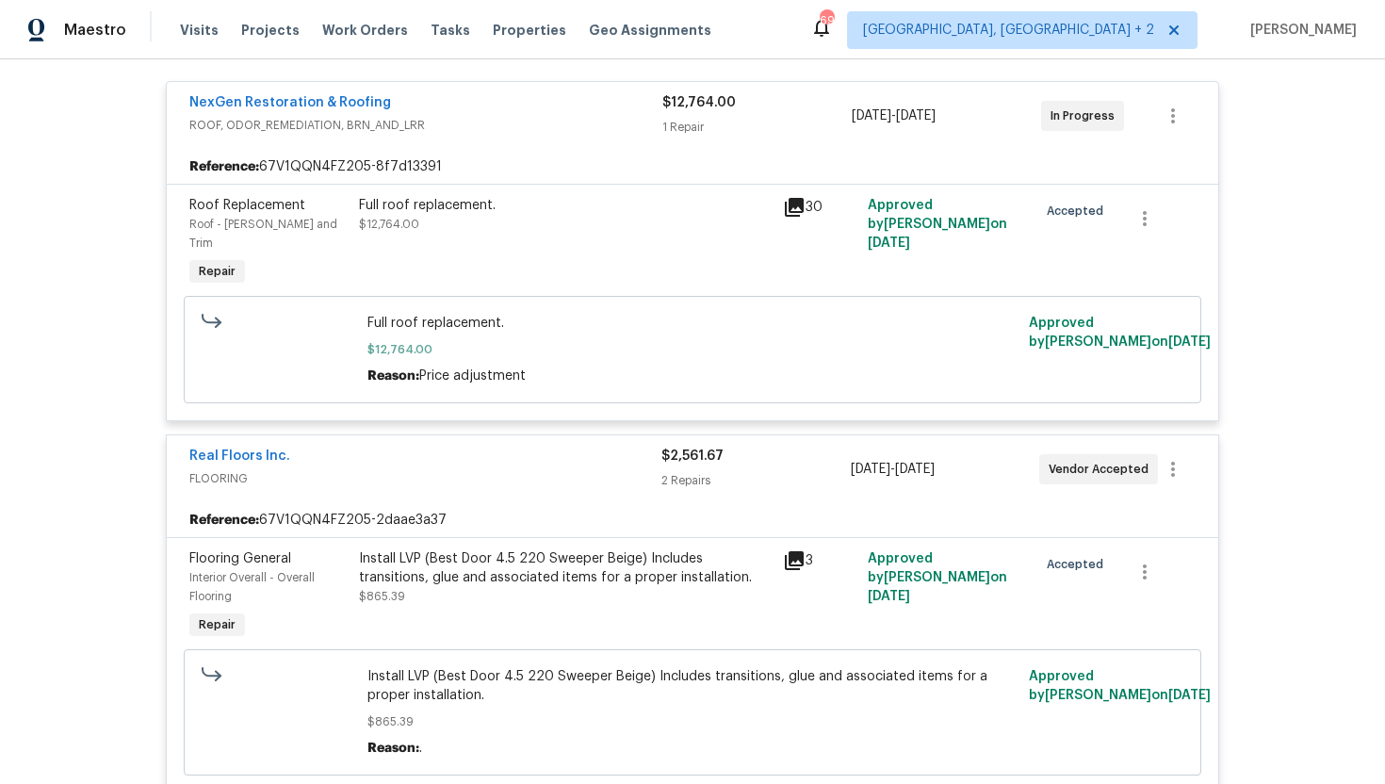
scroll to position [0, 0]
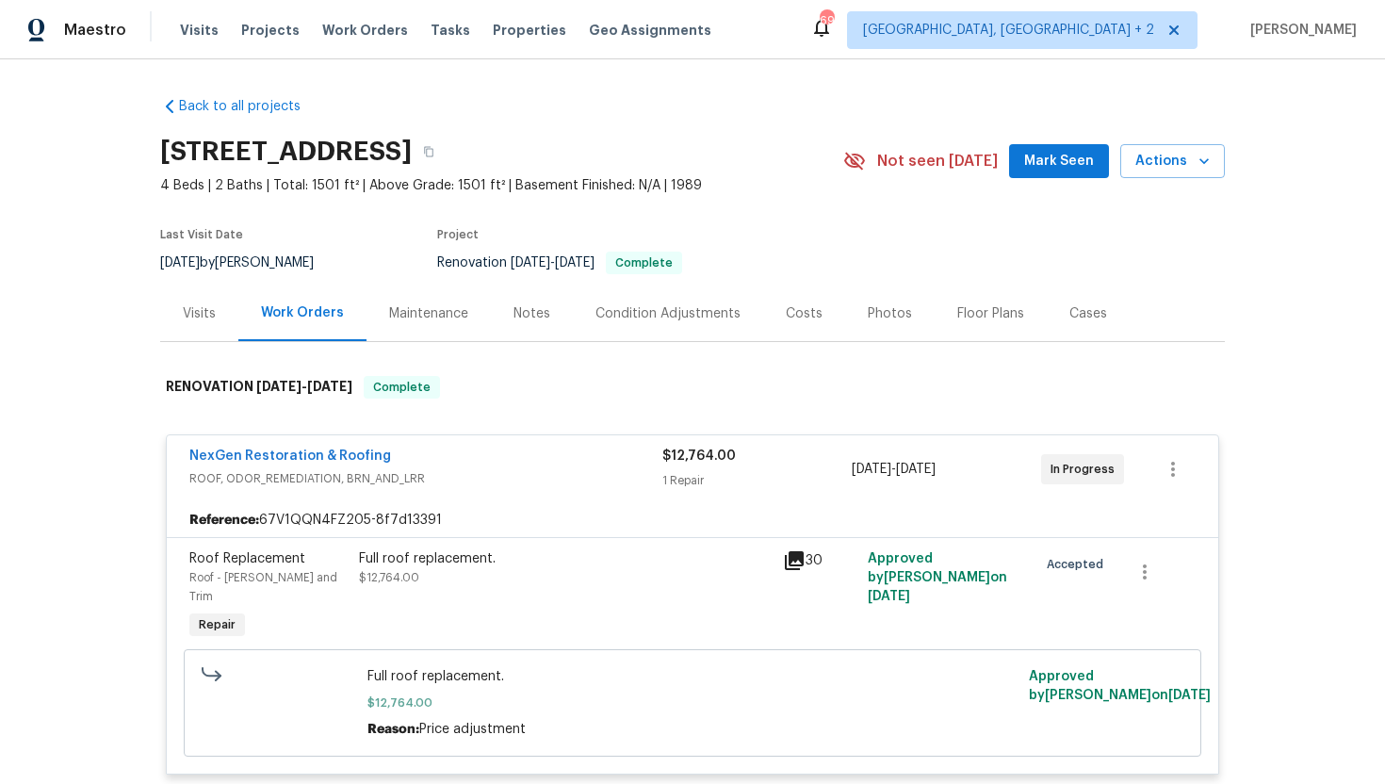
click at [216, 324] on div "Visits" at bounding box center [199, 313] width 78 height 56
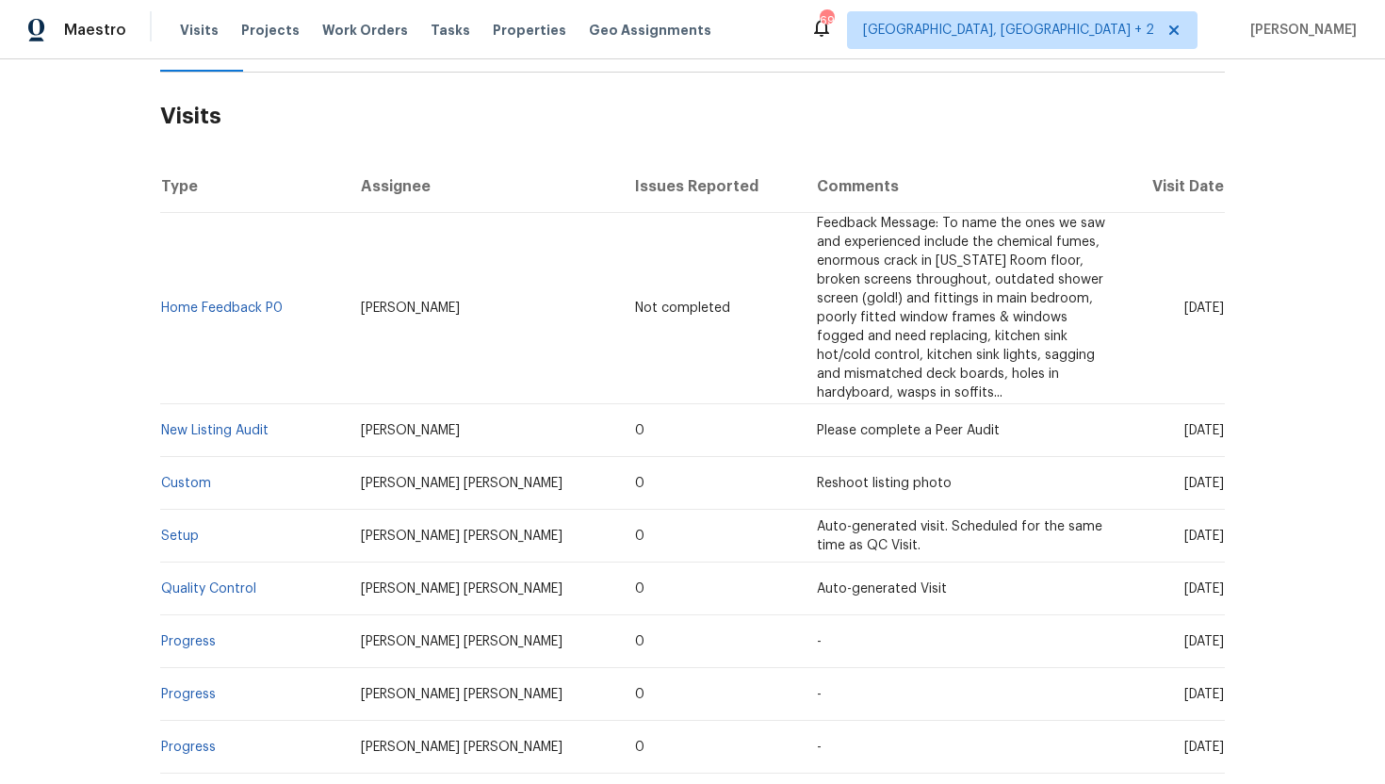
scroll to position [341, 0]
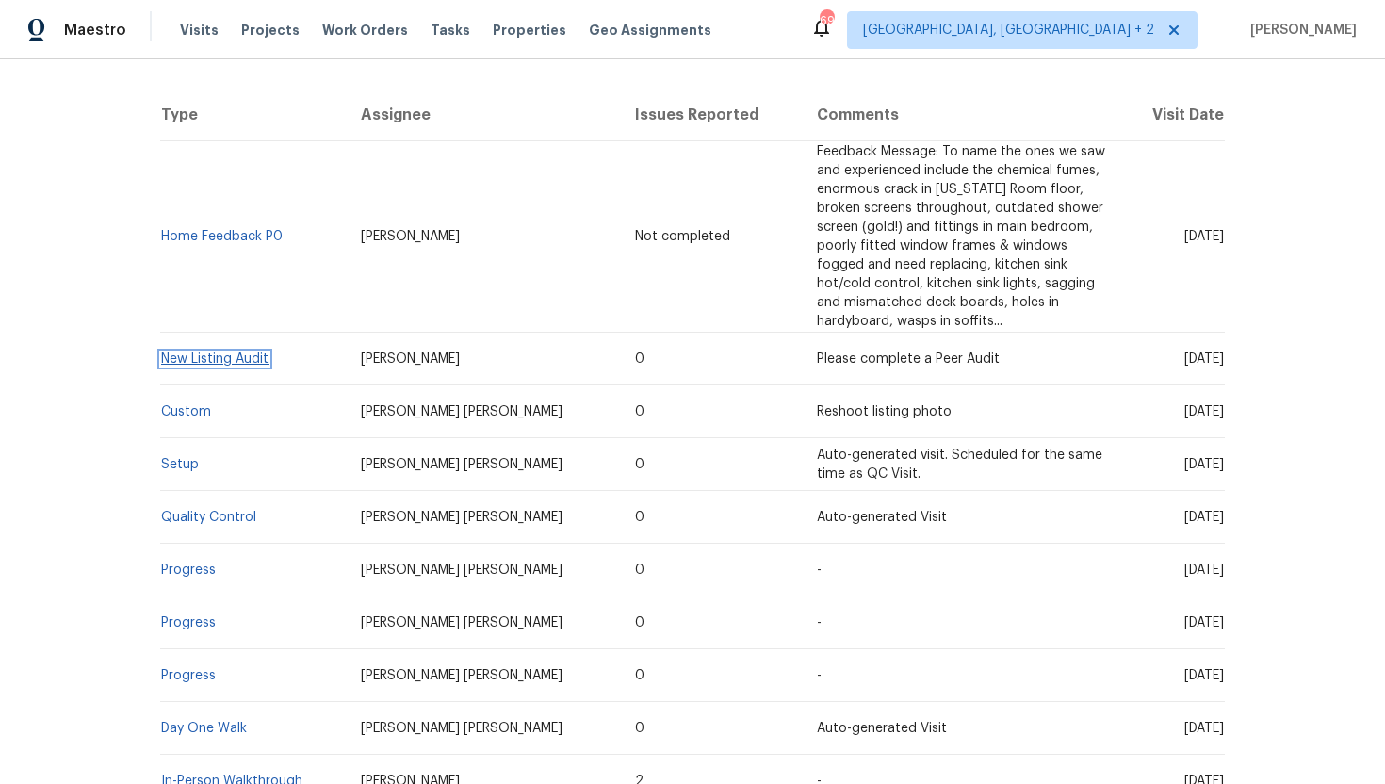
click at [251, 360] on link "New Listing Audit" at bounding box center [214, 358] width 107 height 13
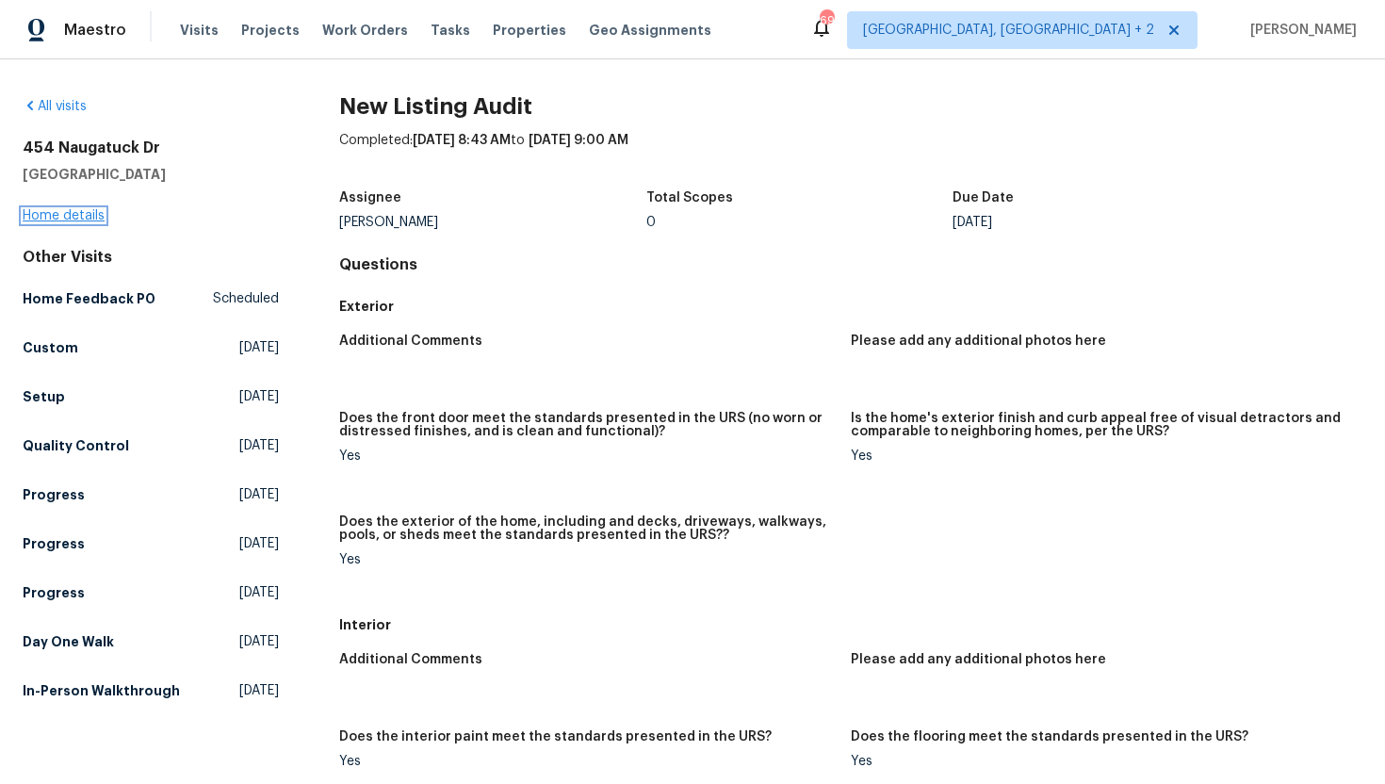
click at [88, 215] on link "Home details" at bounding box center [64, 215] width 82 height 13
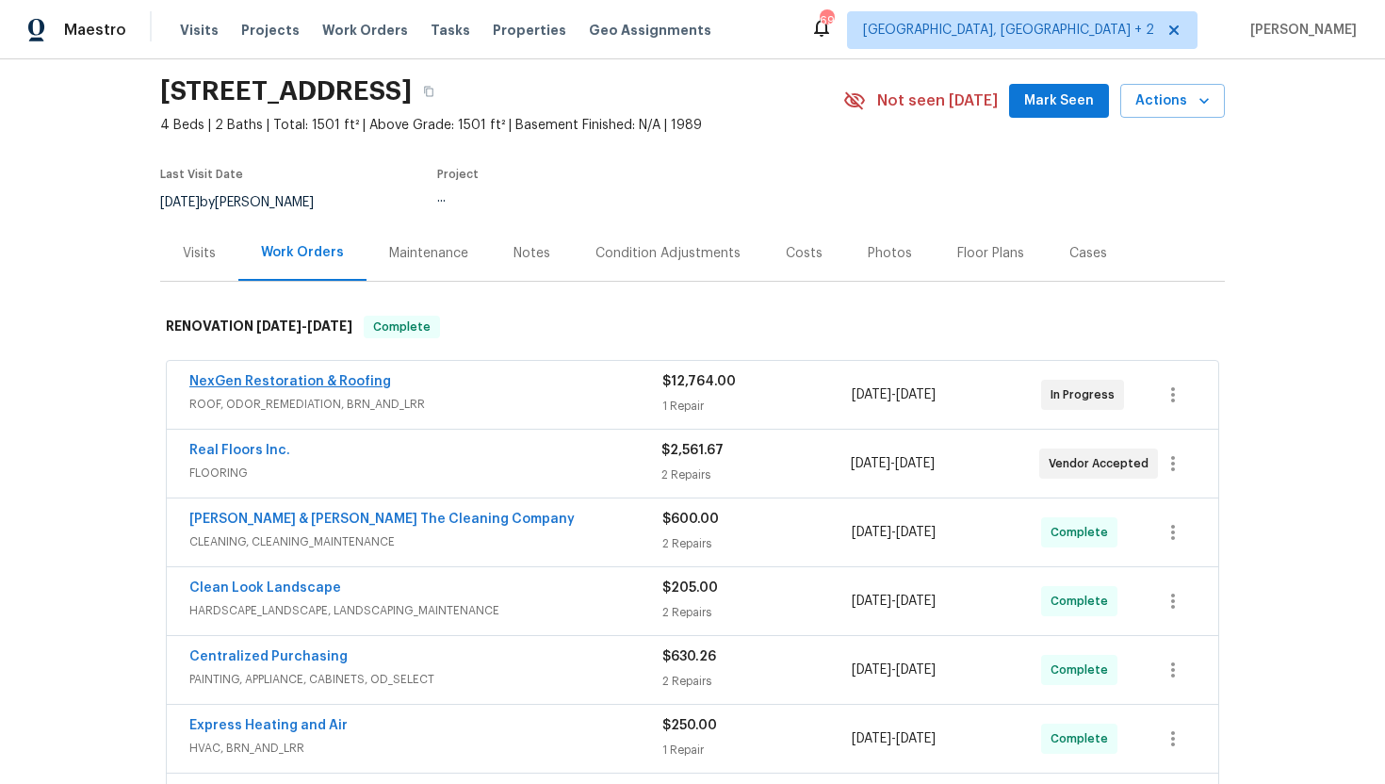
scroll to position [117, 0]
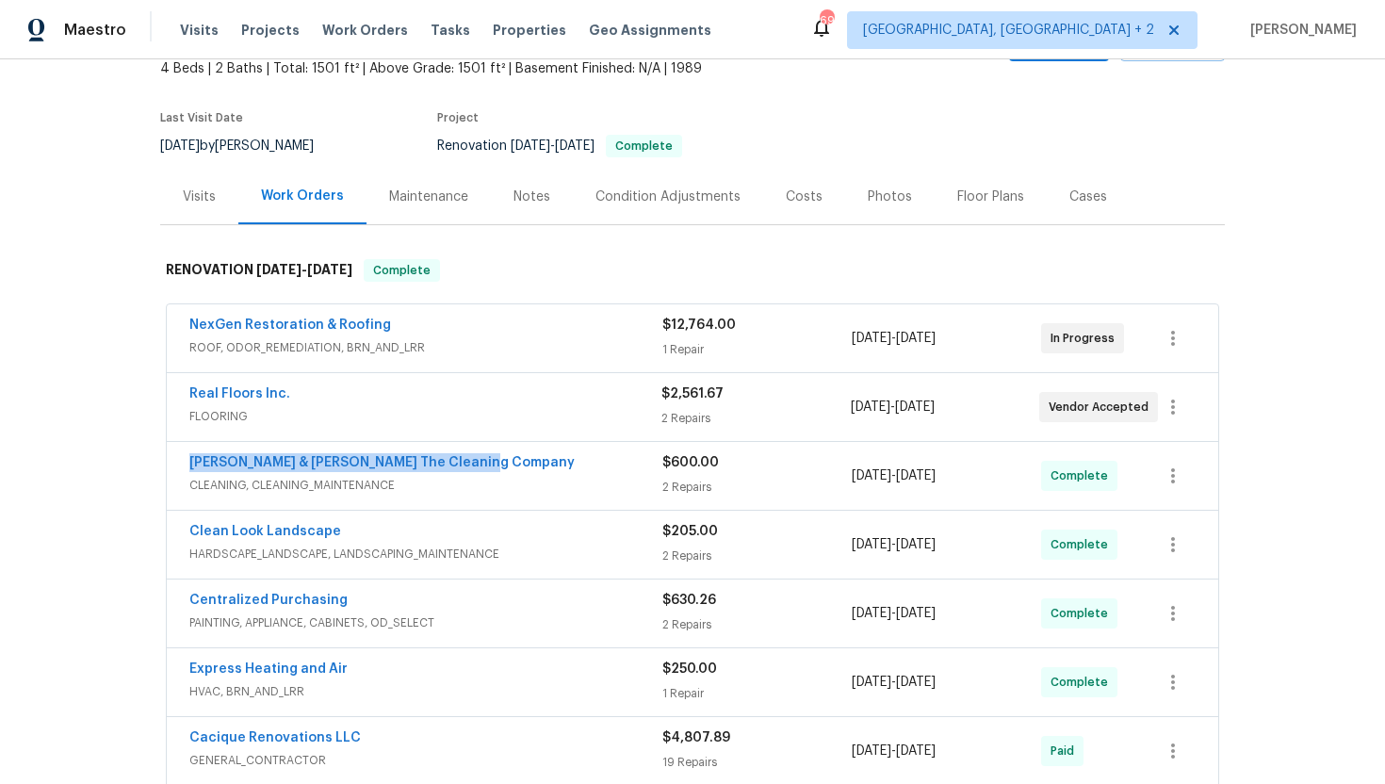
drag, startPoint x: 502, startPoint y: 465, endPoint x: 139, endPoint y: 465, distance: 363.7
click at [139, 465] on div "Back to all projects 454 Naugatuck Dr, Jacksonville, FL 32225 4 Beds | 2 Baths …" at bounding box center [692, 421] width 1385 height 725
copy link "Montalvo & Sangalang The Cleaning Company"
drag, startPoint x: 993, startPoint y: 482, endPoint x: 778, endPoint y: 483, distance: 214.8
click at [778, 483] on div "Montalvo & Sangalang The Cleaning Company CLEANING, CLEANING_MAINTENANCE $600.0…" at bounding box center [669, 475] width 961 height 45
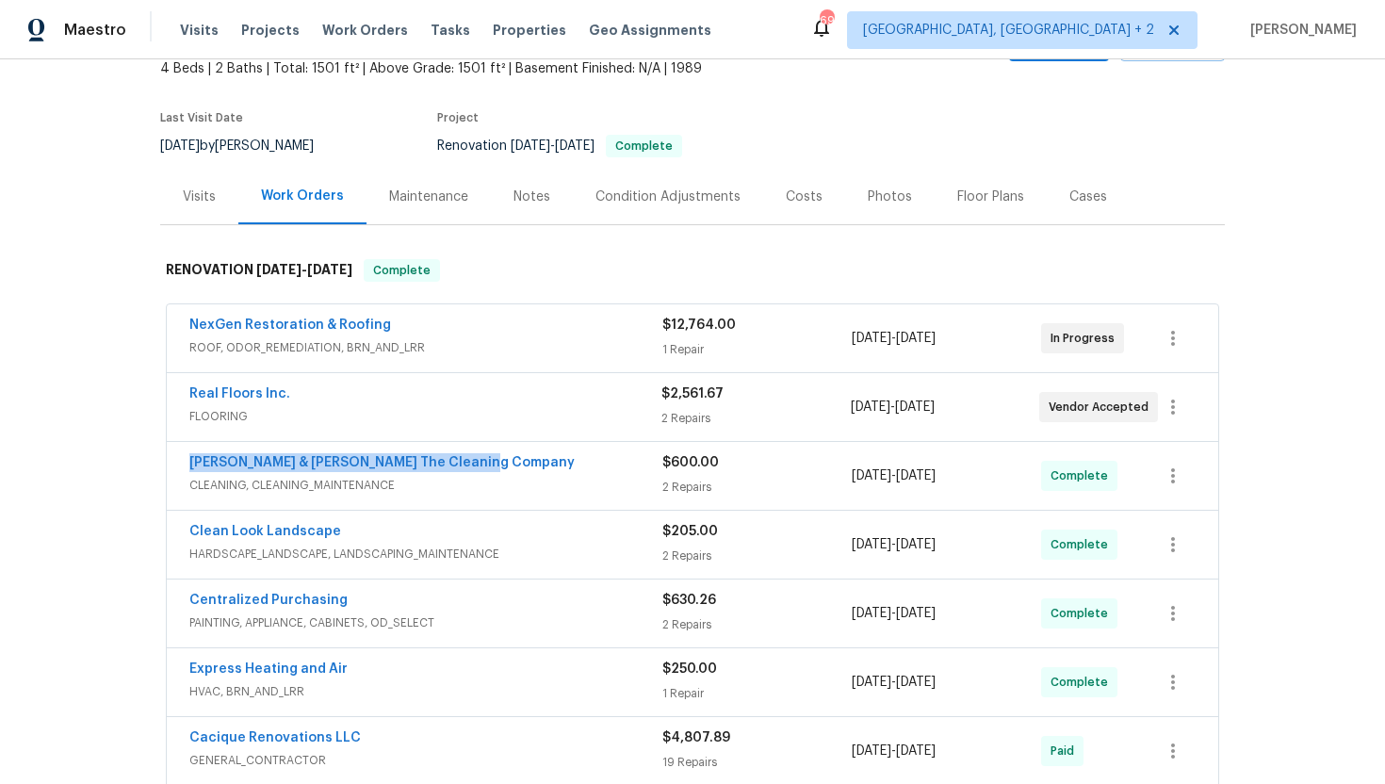
copy div "8/25/2025 - 9/2/2025"
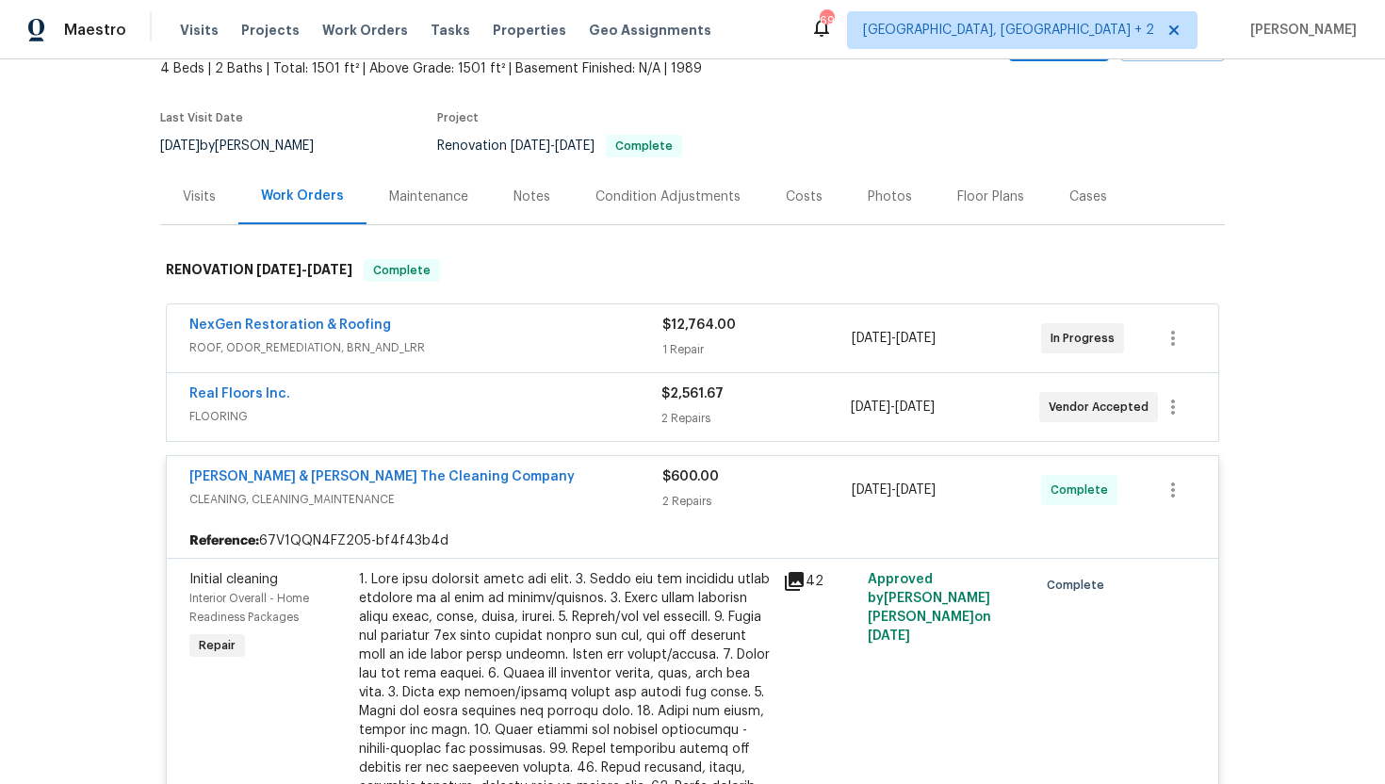
click at [198, 216] on div "Visits" at bounding box center [199, 197] width 78 height 56
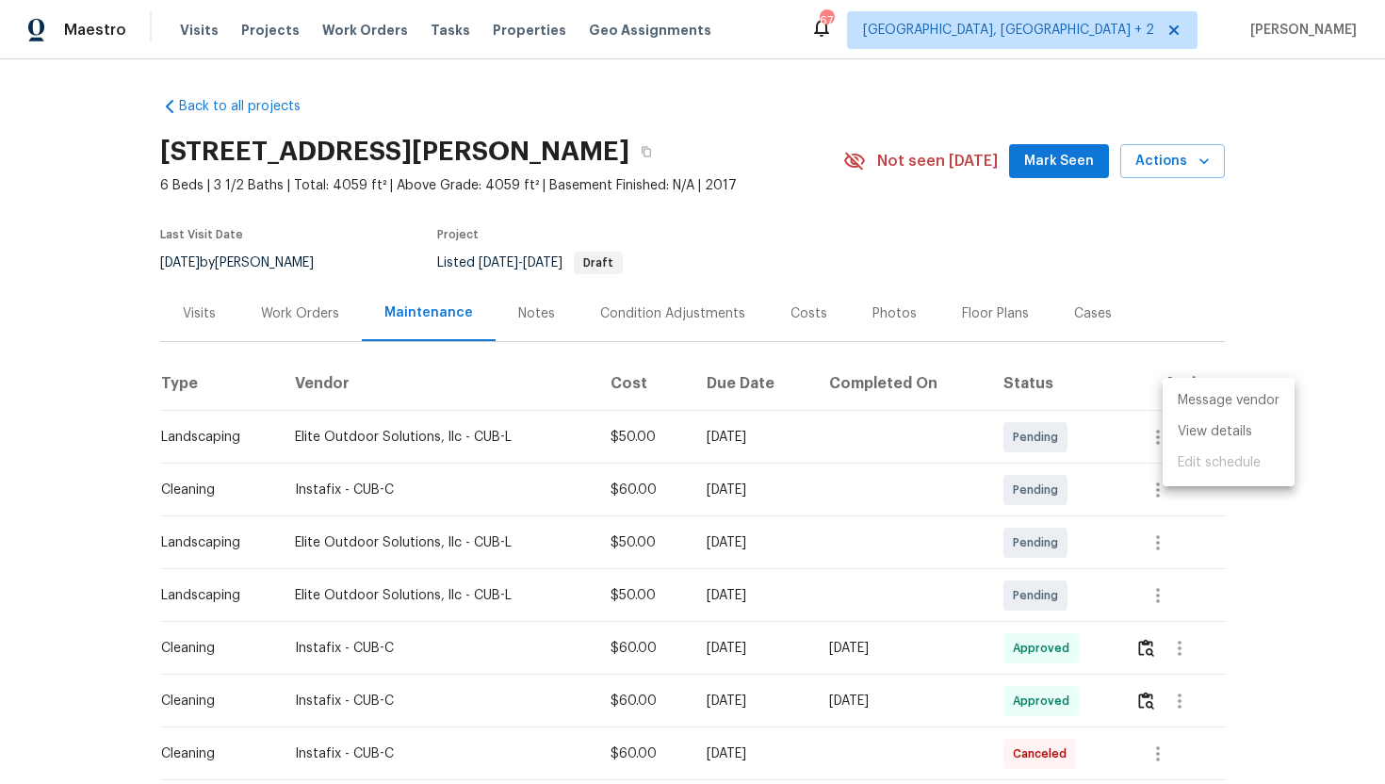
scroll to position [247, 0]
